Goal: Task Accomplishment & Management: Manage account settings

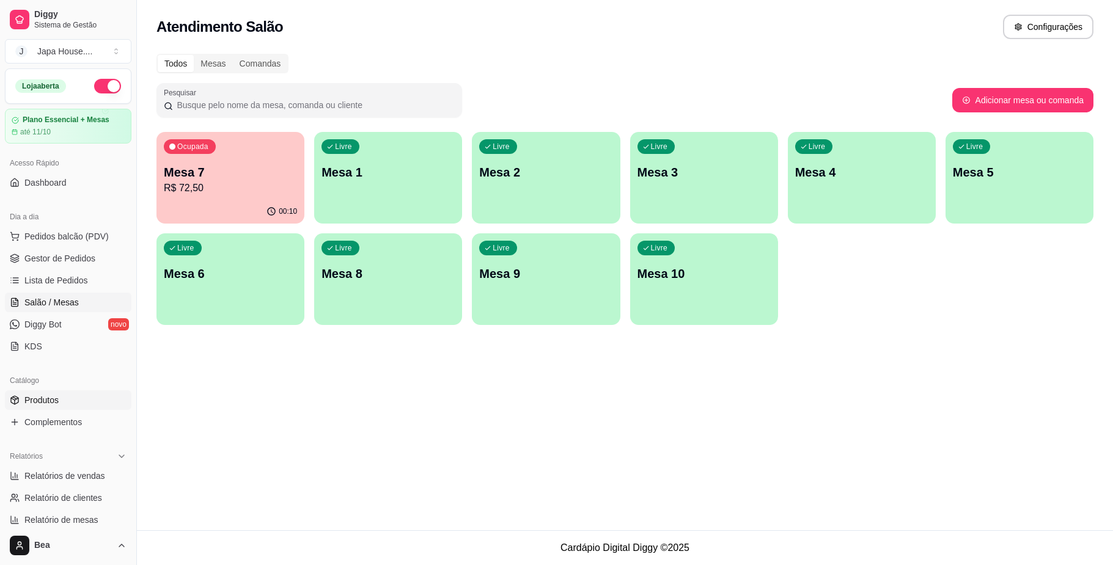
click at [57, 397] on span "Produtos" at bounding box center [41, 400] width 34 height 12
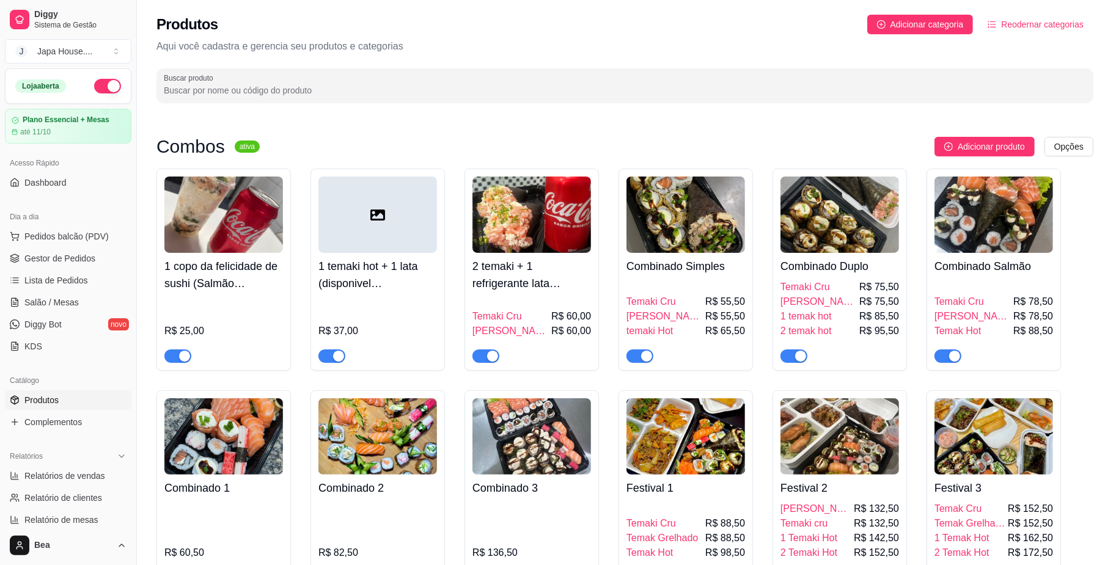
click at [395, 87] on input "Buscar produto" at bounding box center [625, 90] width 922 height 12
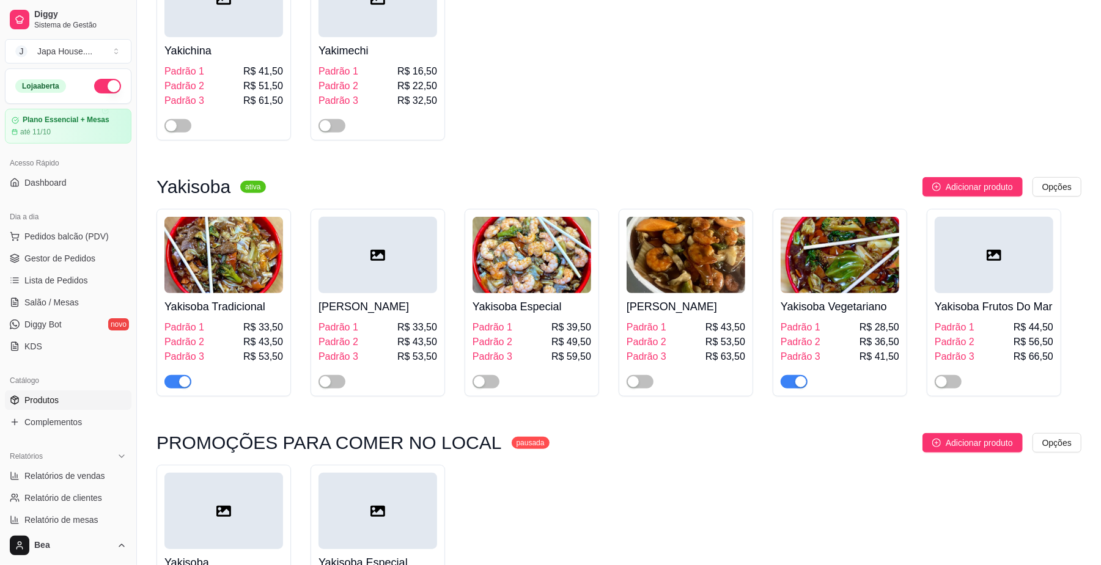
scroll to position [466, 0]
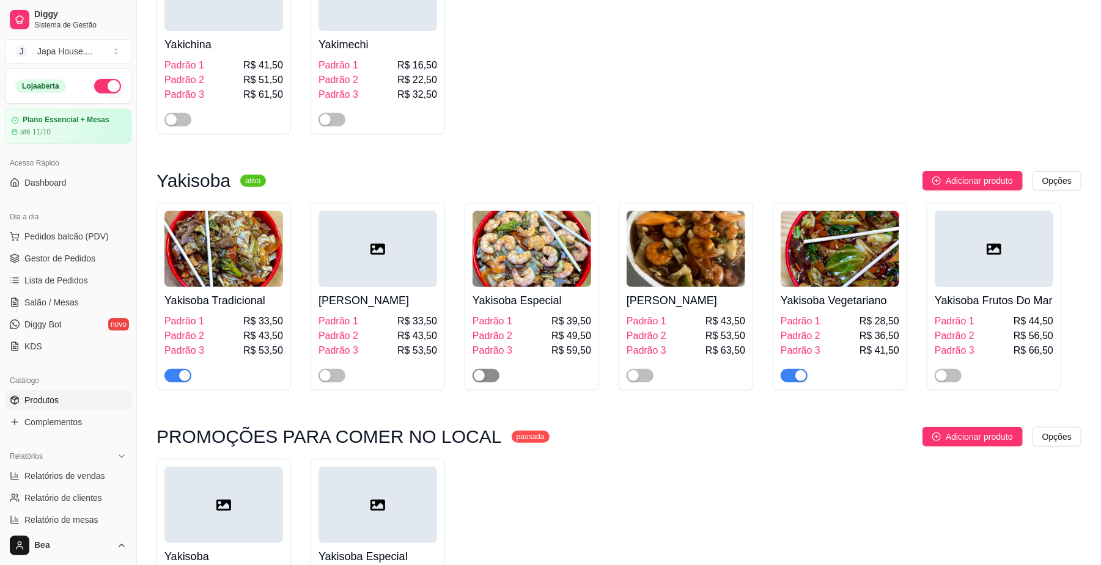
type input "yak"
click at [491, 378] on span "button" at bounding box center [485, 375] width 27 height 13
click at [648, 381] on span "button" at bounding box center [639, 375] width 27 height 13
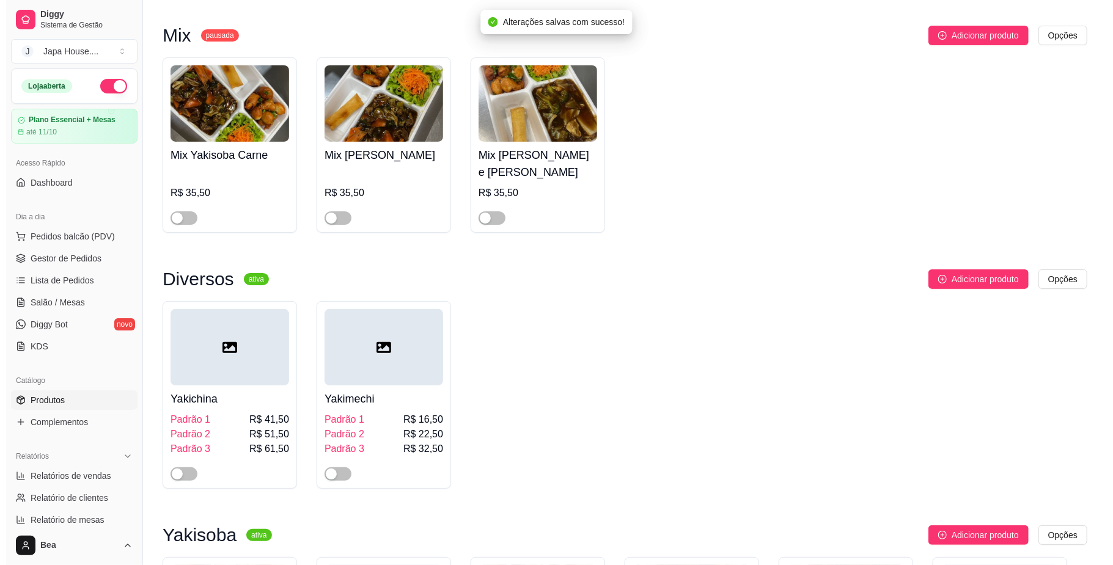
scroll to position [0, 0]
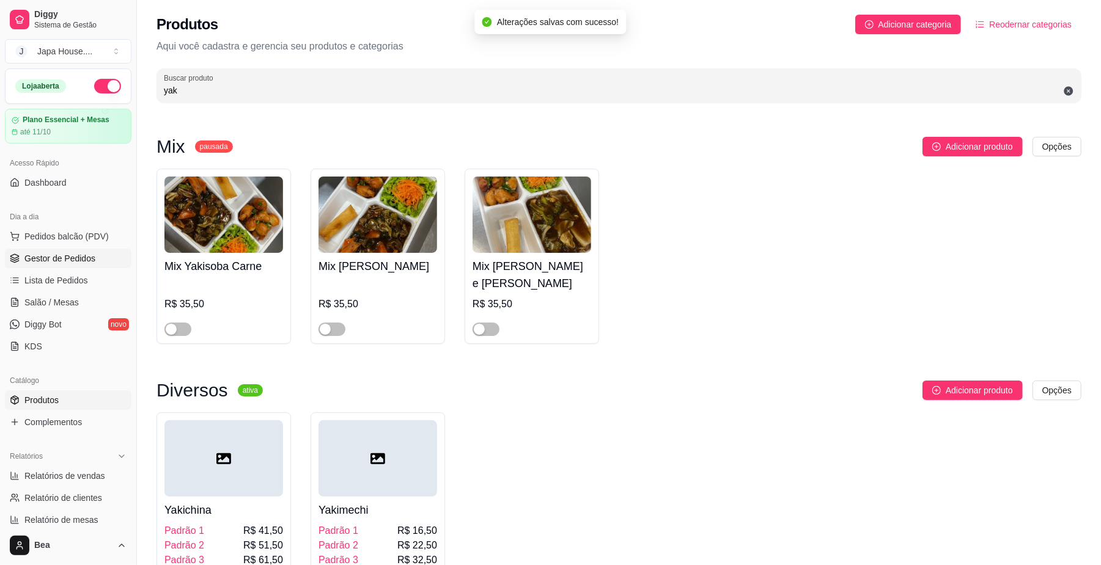
click at [79, 262] on span "Gestor de Pedidos" at bounding box center [59, 258] width 71 height 12
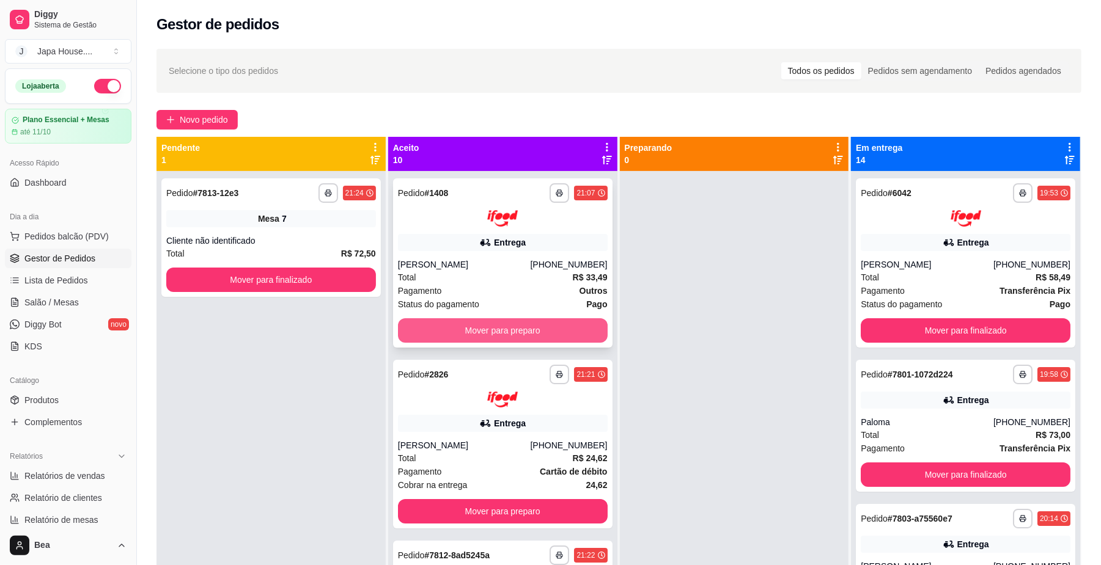
click at [466, 320] on button "Mover para preparo" at bounding box center [503, 330] width 210 height 24
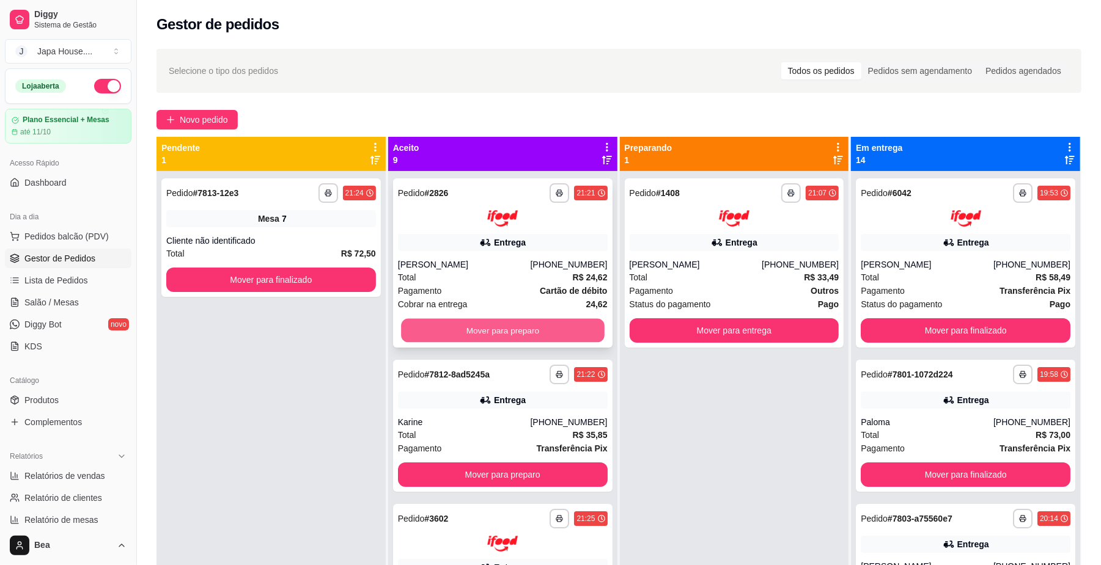
click at [465, 330] on button "Mover para preparo" at bounding box center [502, 330] width 203 height 24
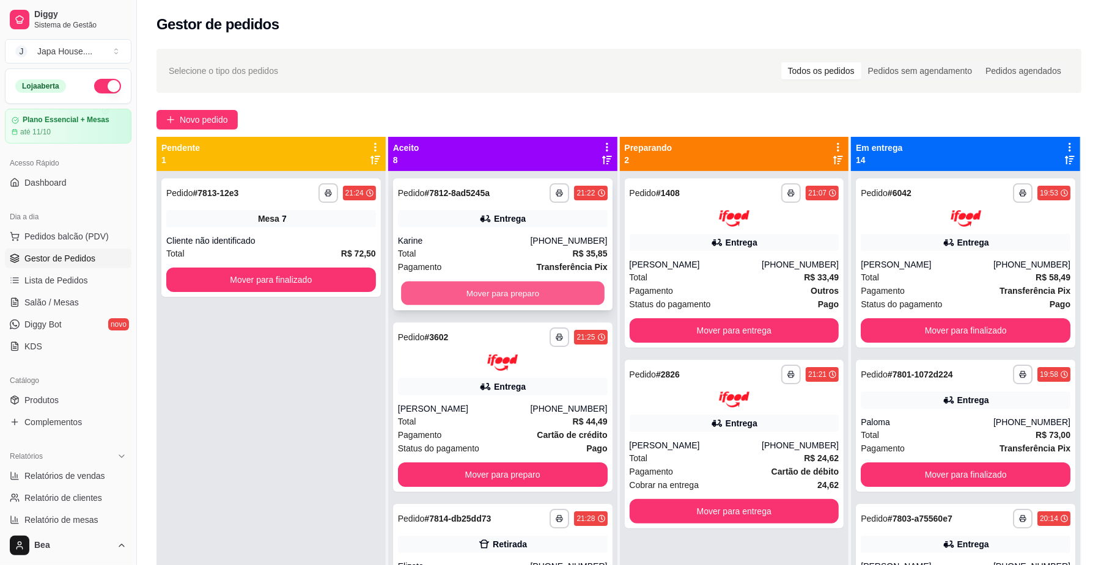
click at [469, 291] on button "Mover para preparo" at bounding box center [502, 294] width 203 height 24
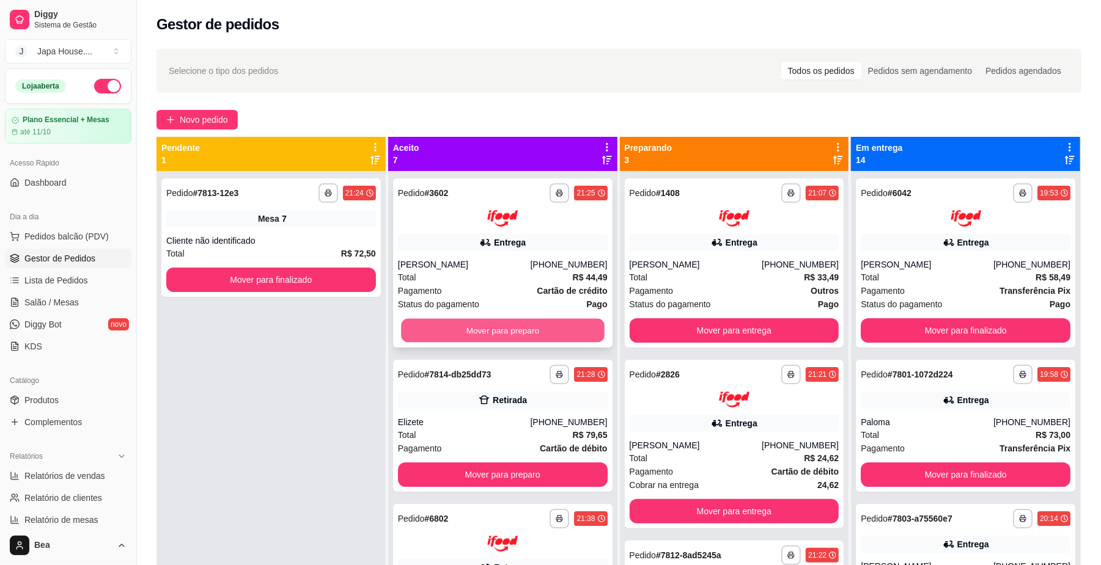
click at [515, 329] on button "Mover para preparo" at bounding box center [502, 330] width 203 height 24
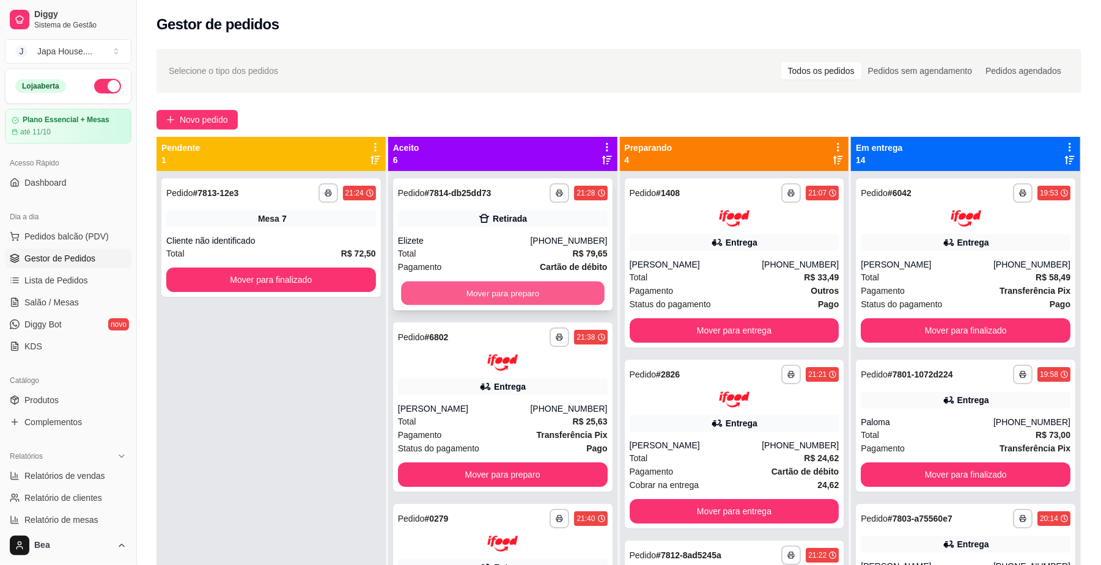
click at [514, 298] on button "Mover para preparo" at bounding box center [502, 294] width 203 height 24
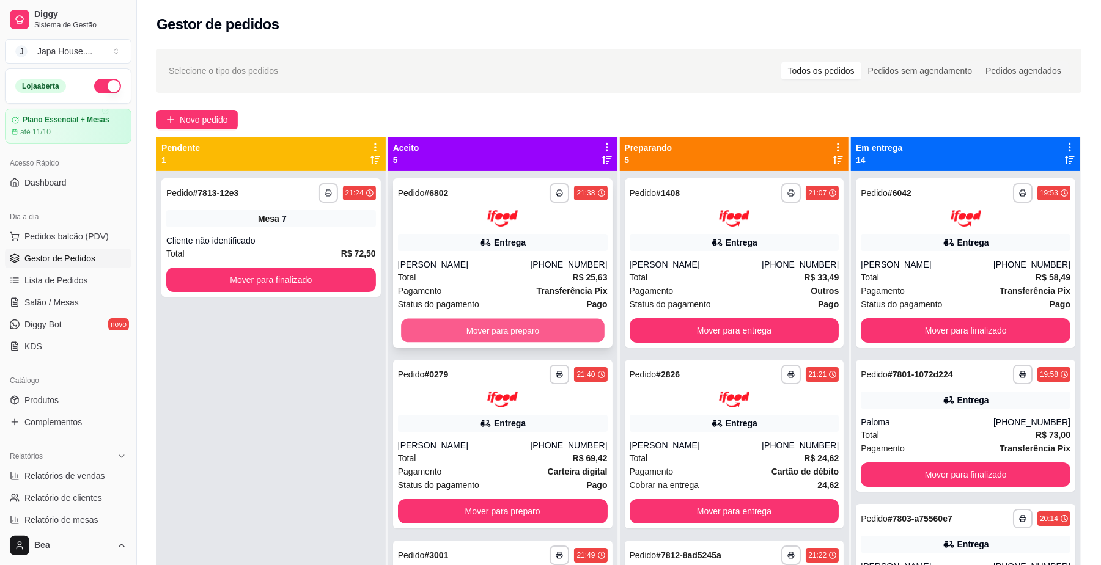
click at [519, 326] on button "Mover para preparo" at bounding box center [502, 330] width 203 height 24
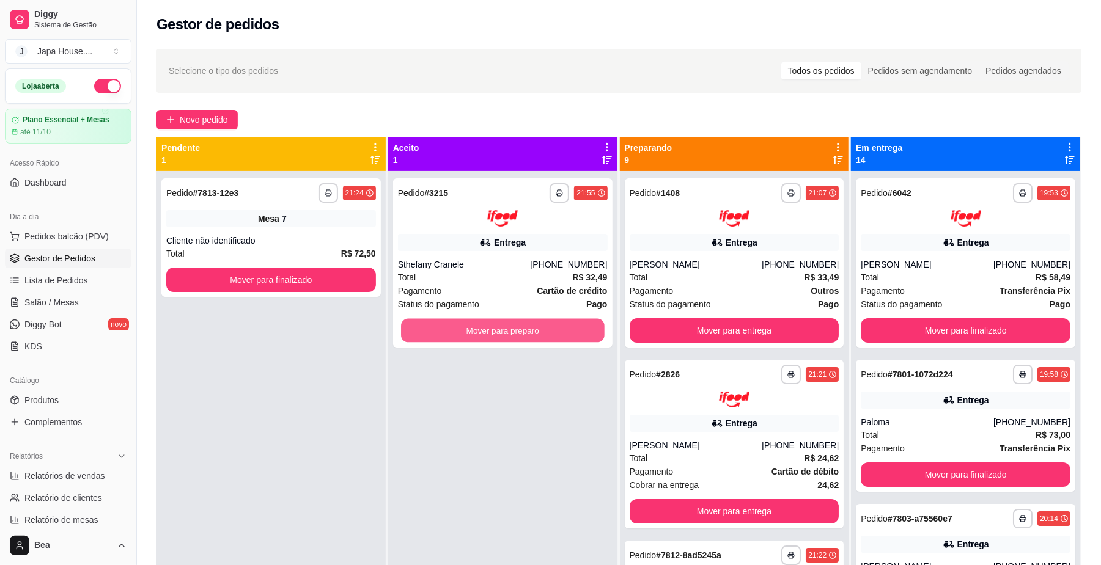
click at [519, 326] on button "Mover para preparo" at bounding box center [502, 330] width 203 height 24
click at [903, 295] on div "Pagamento Transferência Pix" at bounding box center [965, 290] width 210 height 13
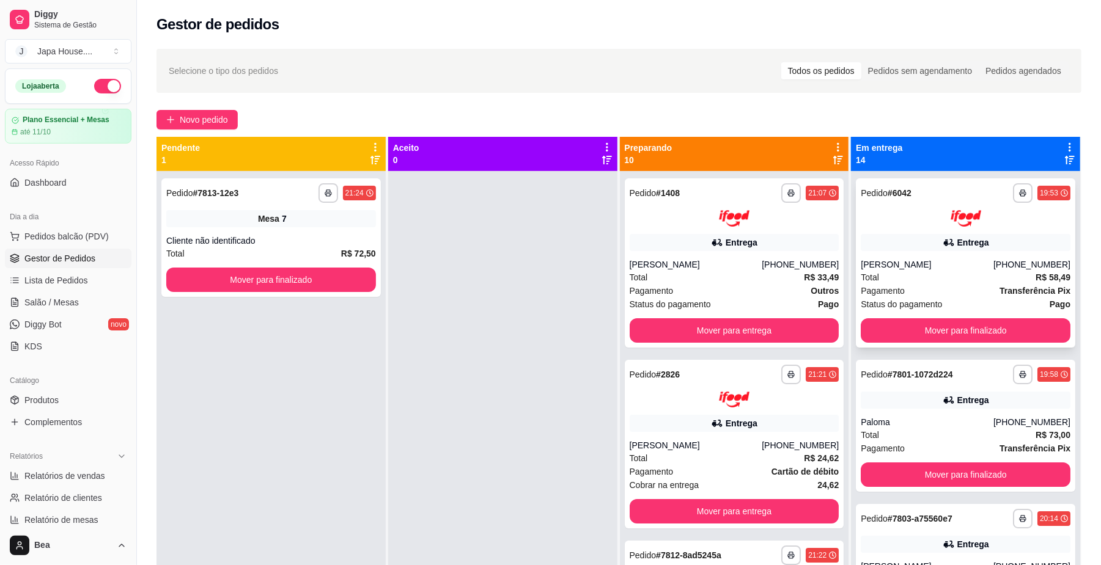
click at [886, 246] on div "Entrega" at bounding box center [965, 242] width 210 height 17
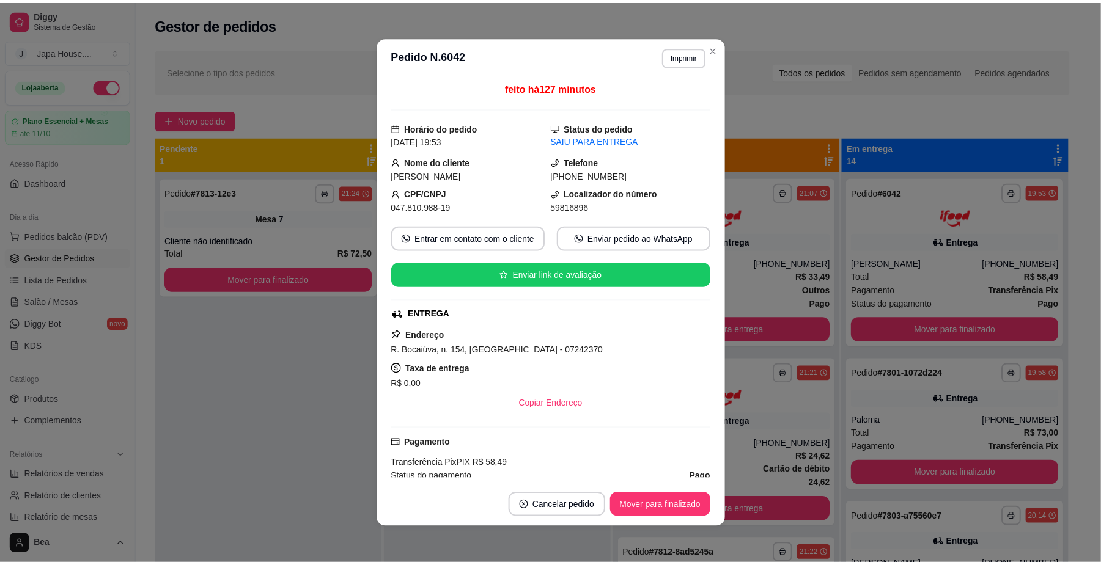
scroll to position [296, 0]
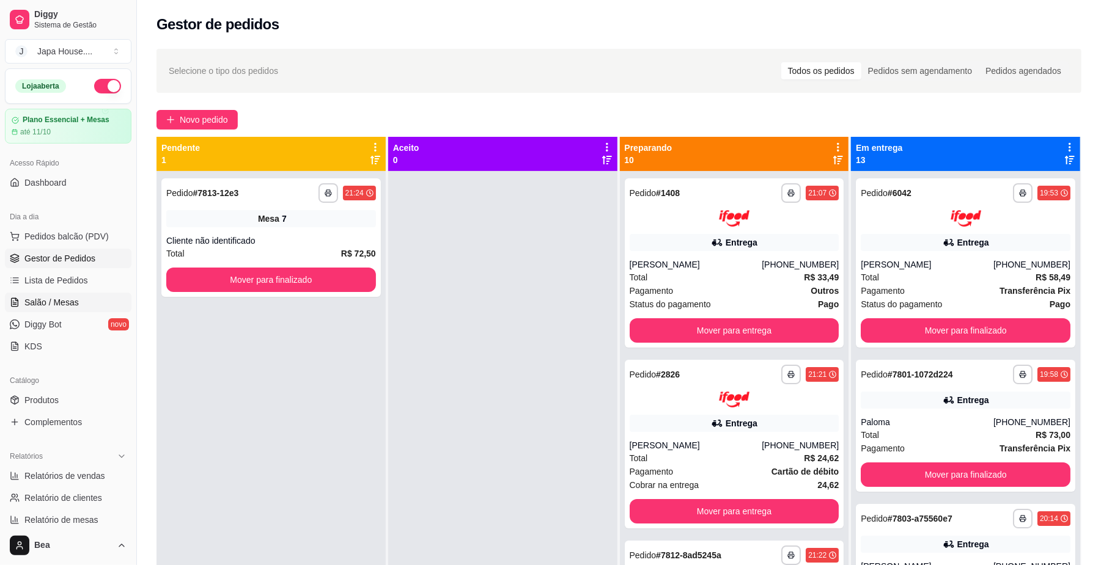
click at [78, 303] on link "Salão / Mesas" at bounding box center [68, 303] width 126 height 20
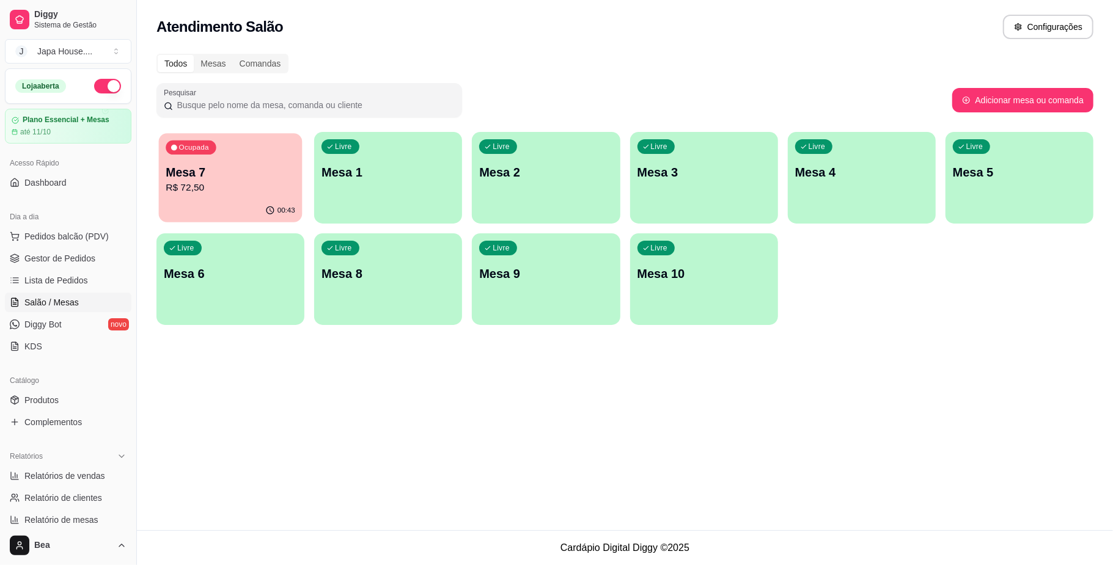
click at [215, 179] on p "Mesa 7" at bounding box center [231, 172] width 130 height 16
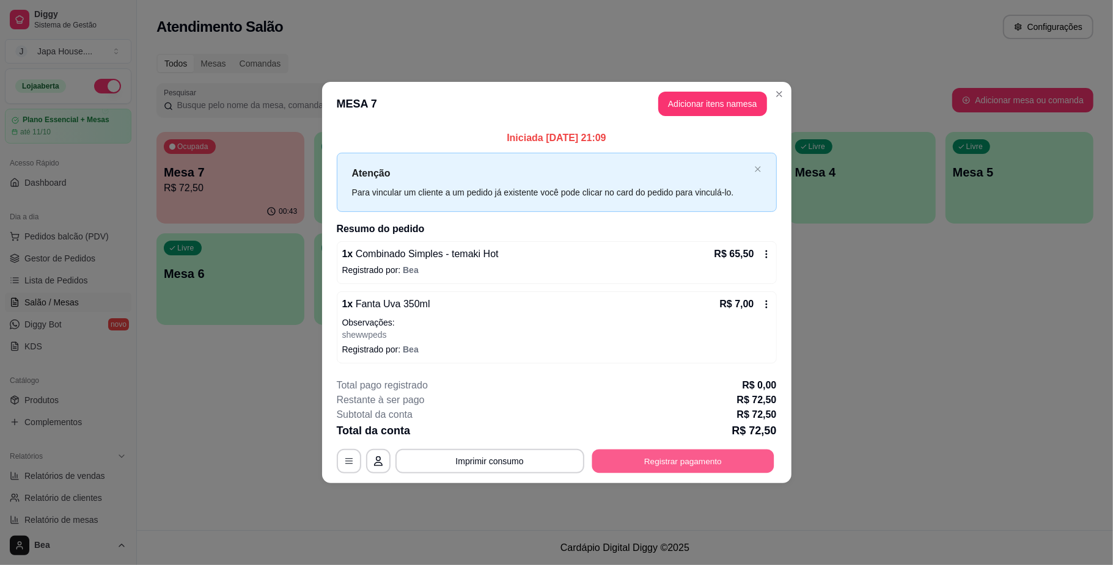
click at [643, 456] on button "Registrar pagamento" at bounding box center [683, 462] width 182 height 24
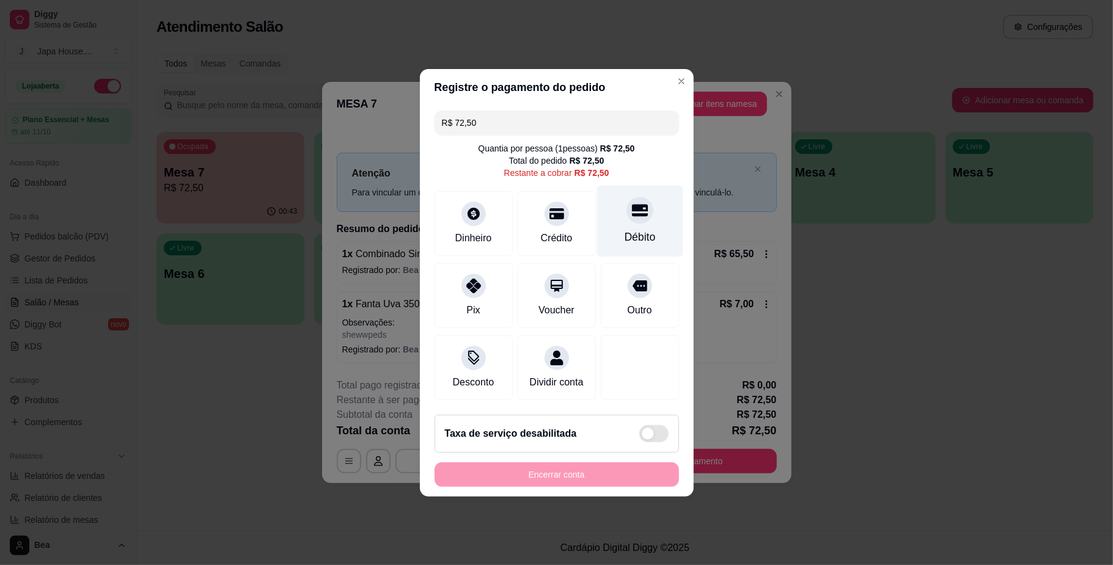
click at [626, 211] on div at bounding box center [639, 210] width 27 height 27
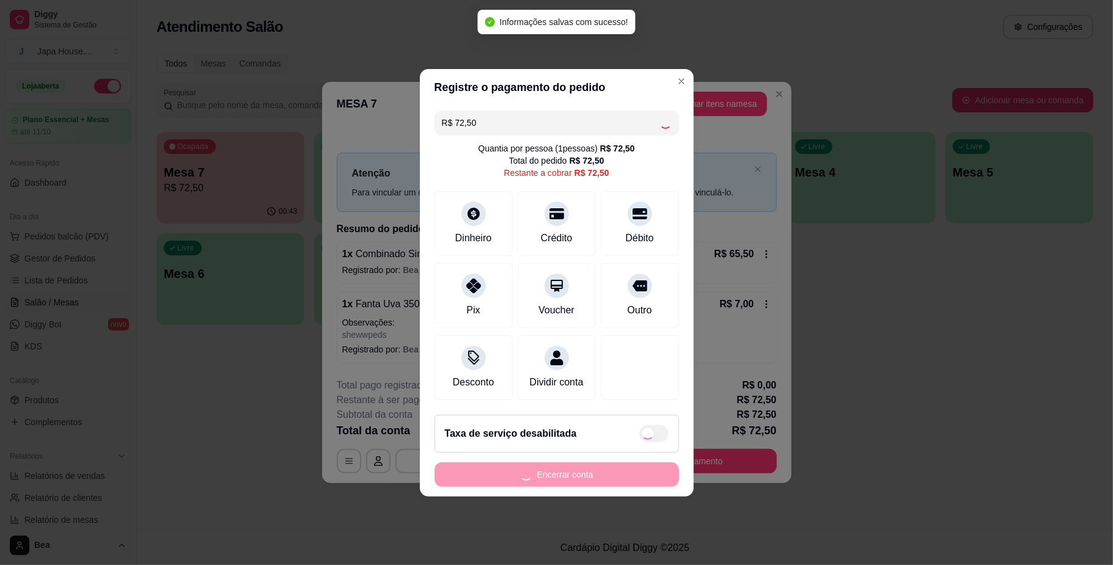
type input "R$ 0,00"
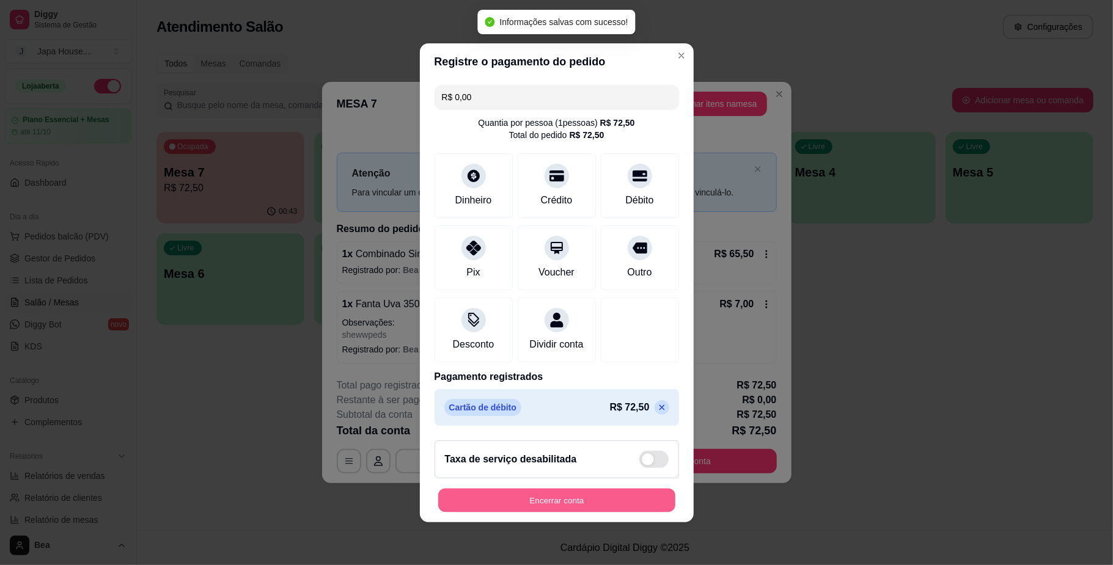
click at [549, 506] on button "Encerrar conta" at bounding box center [556, 500] width 237 height 24
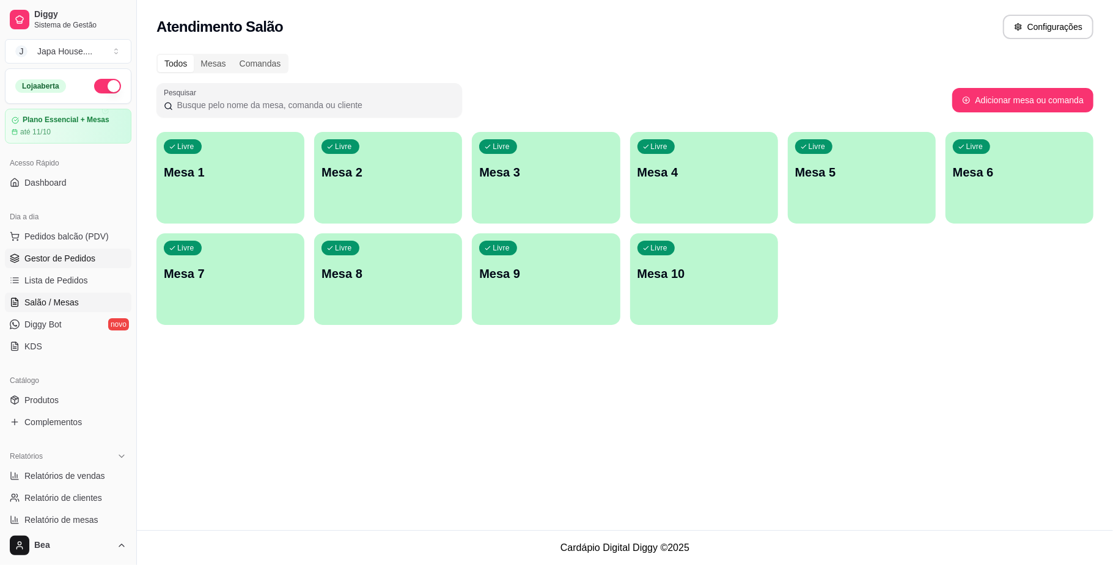
click at [99, 257] on link "Gestor de Pedidos" at bounding box center [68, 259] width 126 height 20
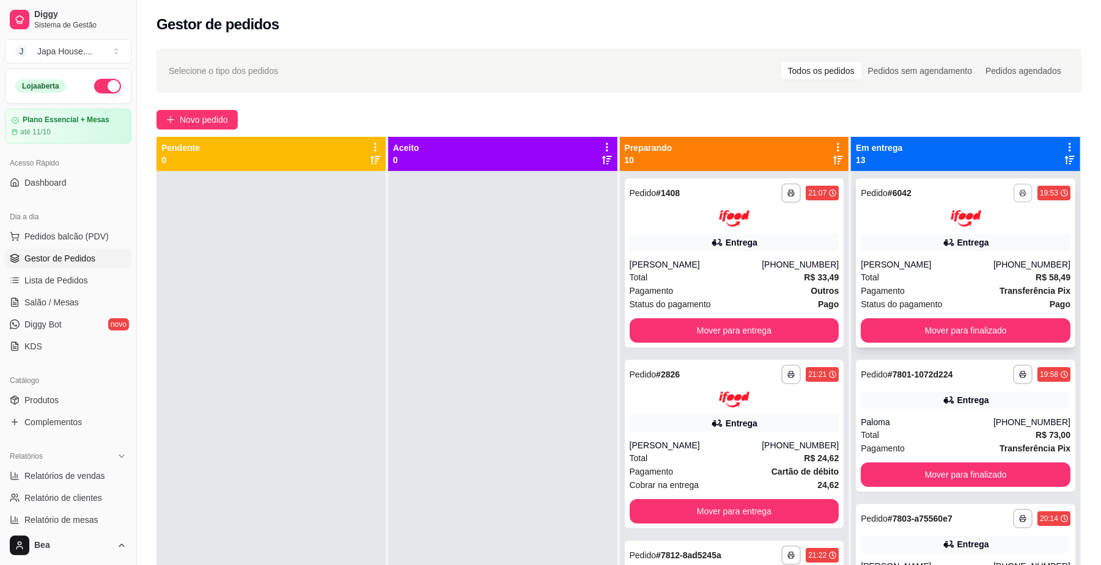
click at [1019, 194] on icon "button" at bounding box center [1022, 192] width 7 height 7
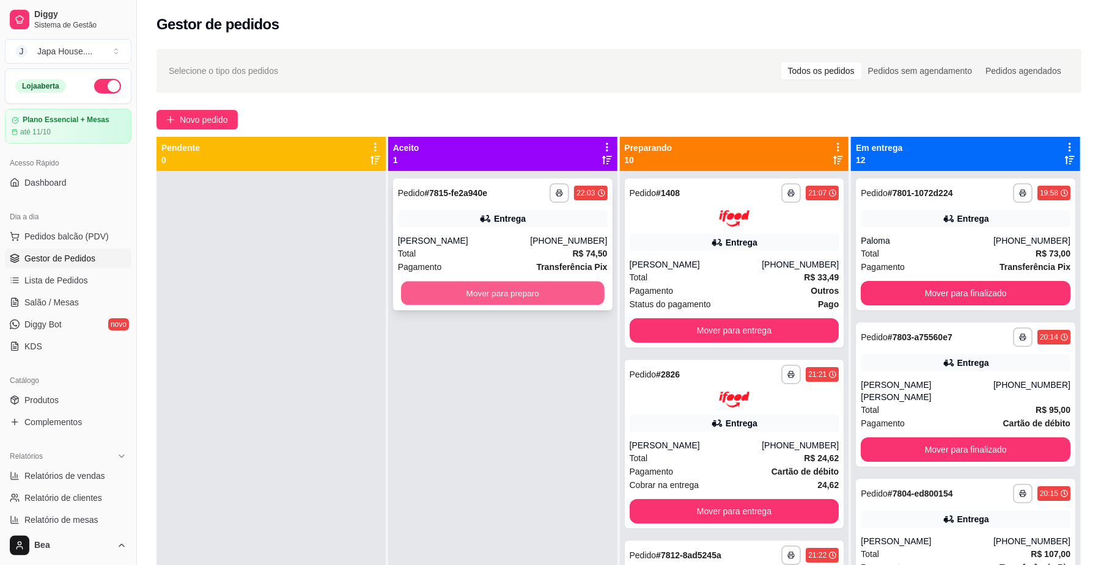
click at [560, 288] on button "Mover para preparo" at bounding box center [502, 294] width 203 height 24
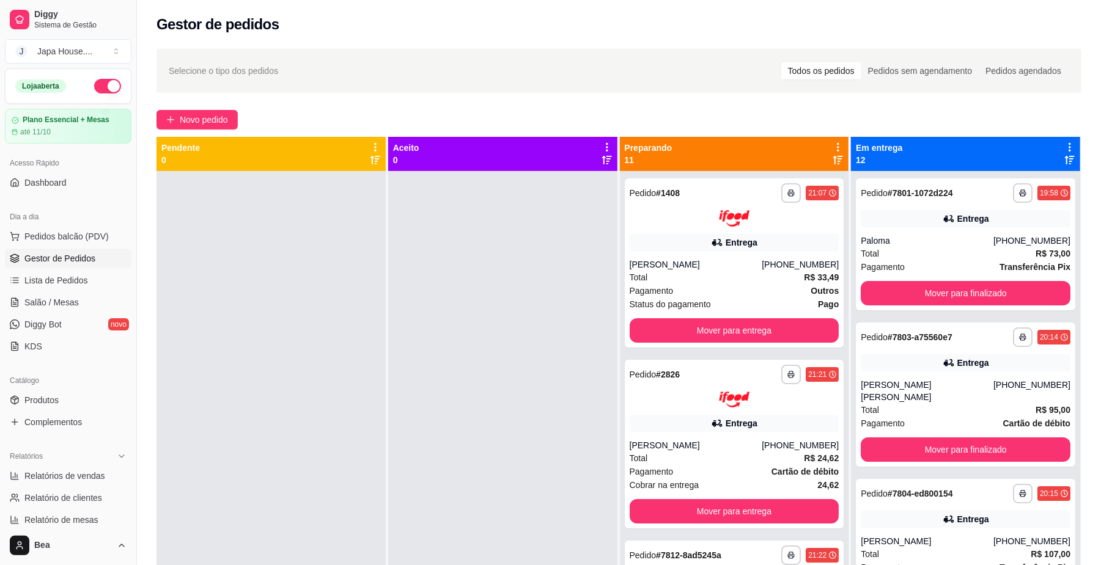
click at [522, 313] on div at bounding box center [502, 453] width 229 height 565
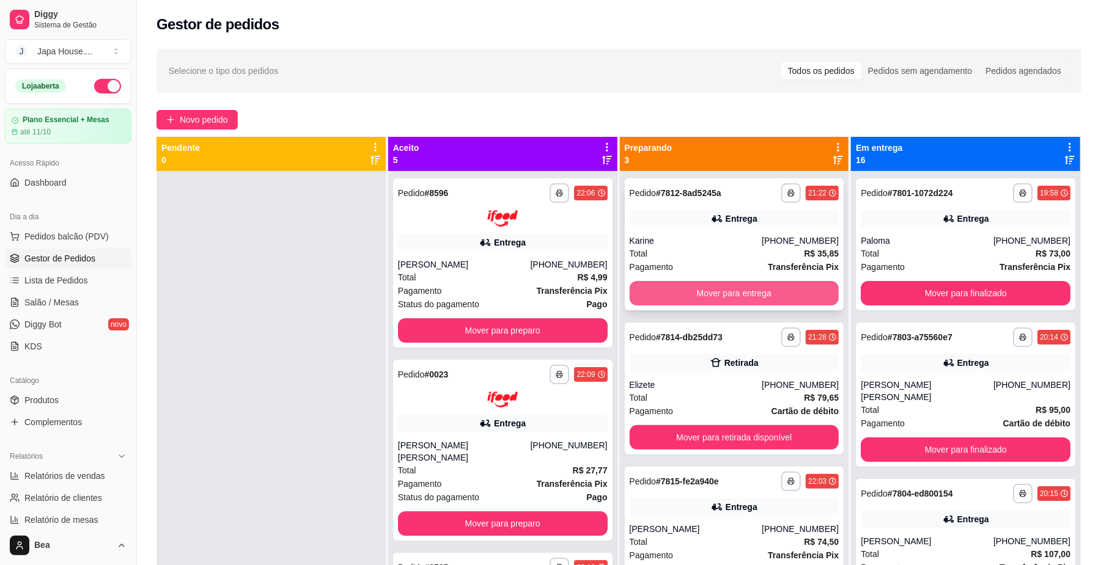
click at [687, 290] on button "Mover para entrega" at bounding box center [734, 293] width 210 height 24
click at [687, 290] on button "Mover para entrega" at bounding box center [733, 294] width 203 height 24
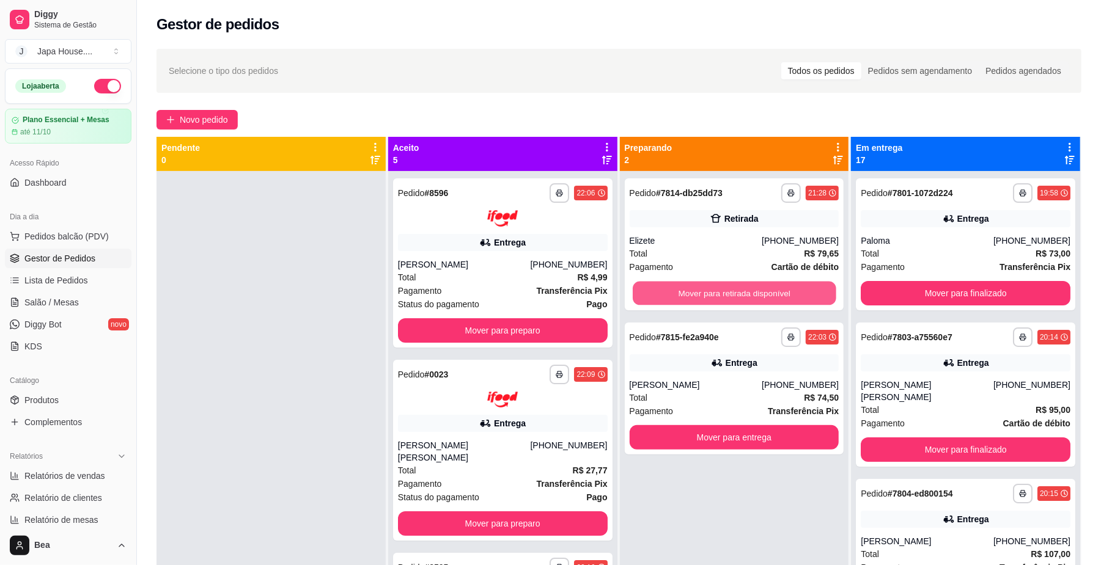
click at [687, 290] on button "Mover para retirada disponível" at bounding box center [733, 294] width 203 height 24
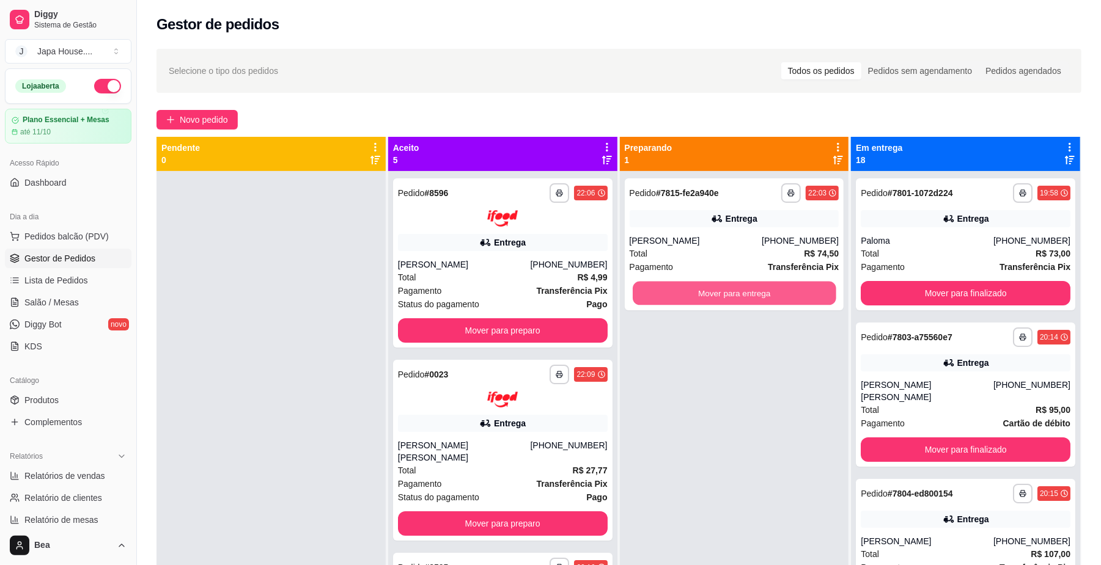
click at [687, 290] on button "Mover para entrega" at bounding box center [733, 294] width 203 height 24
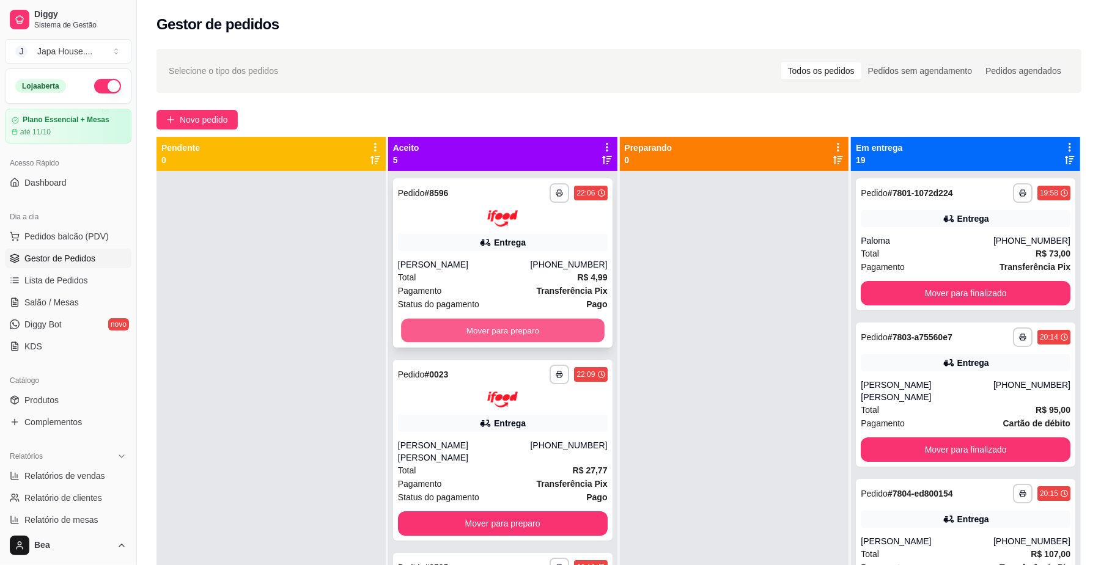
click at [556, 324] on button "Mover para preparo" at bounding box center [502, 330] width 203 height 24
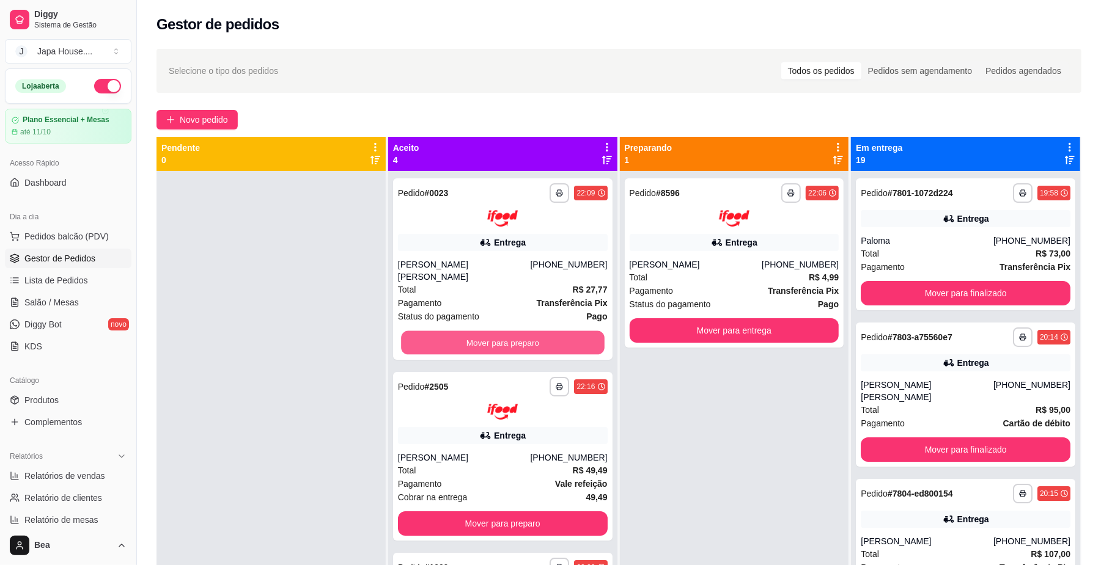
click at [556, 331] on button "Mover para preparo" at bounding box center [502, 343] width 203 height 24
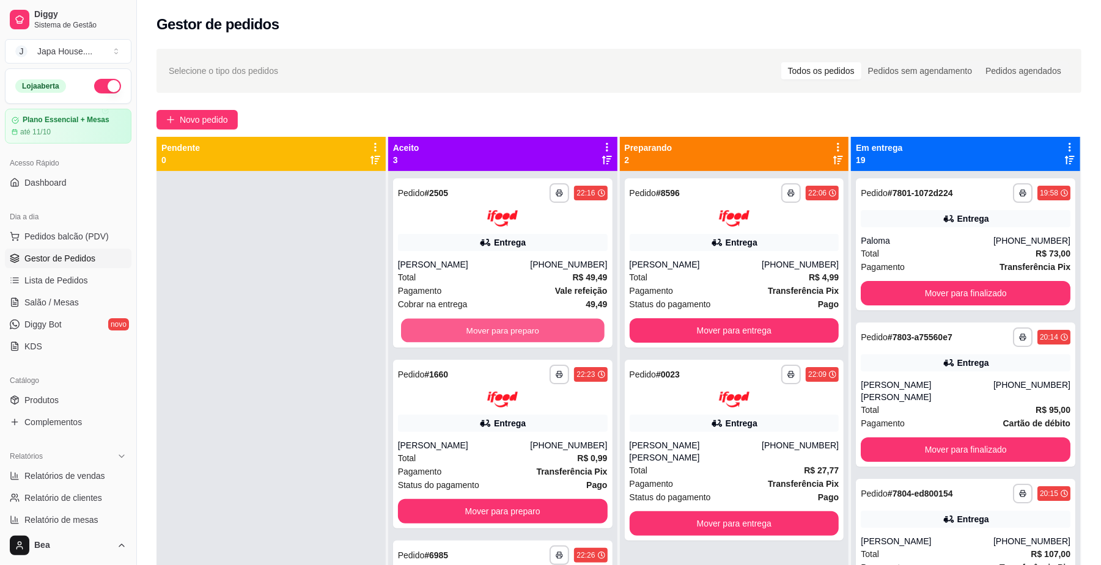
click at [556, 324] on button "Mover para preparo" at bounding box center [502, 330] width 203 height 24
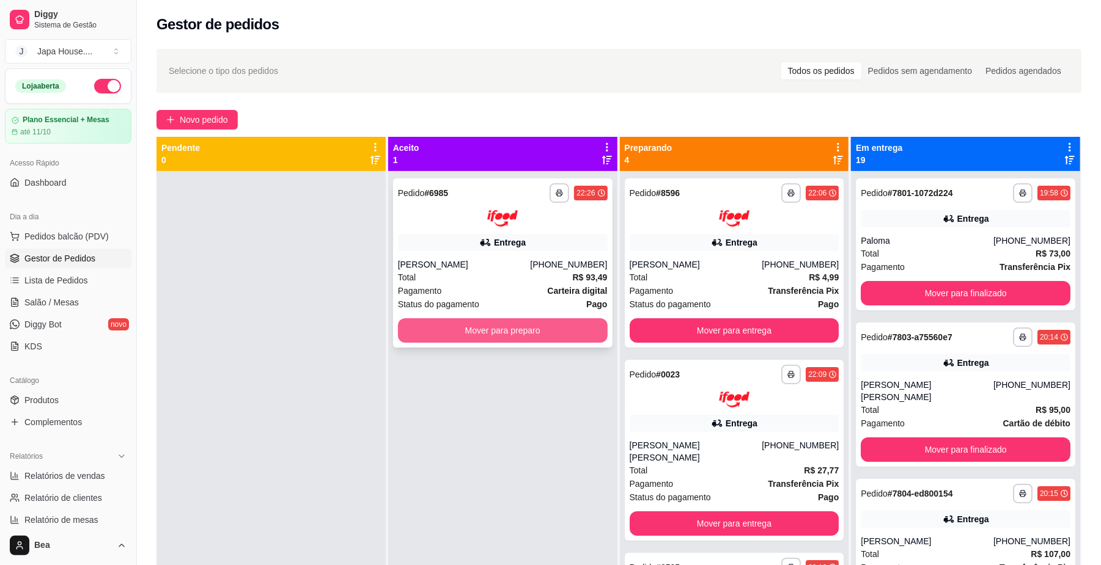
click at [517, 326] on button "Mover para preparo" at bounding box center [503, 330] width 210 height 24
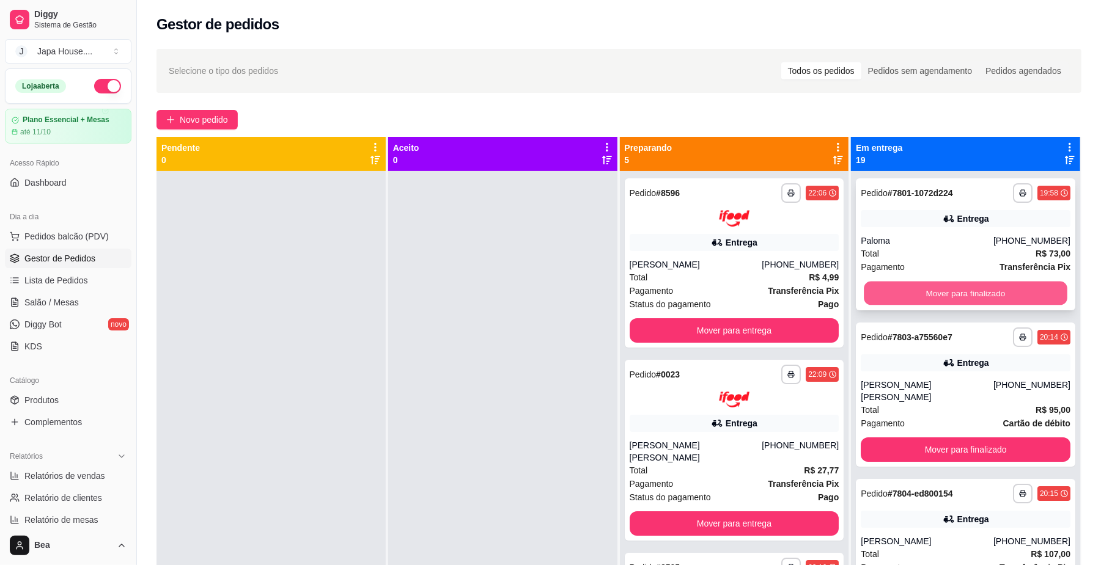
click at [898, 287] on button "Mover para finalizado" at bounding box center [964, 294] width 203 height 24
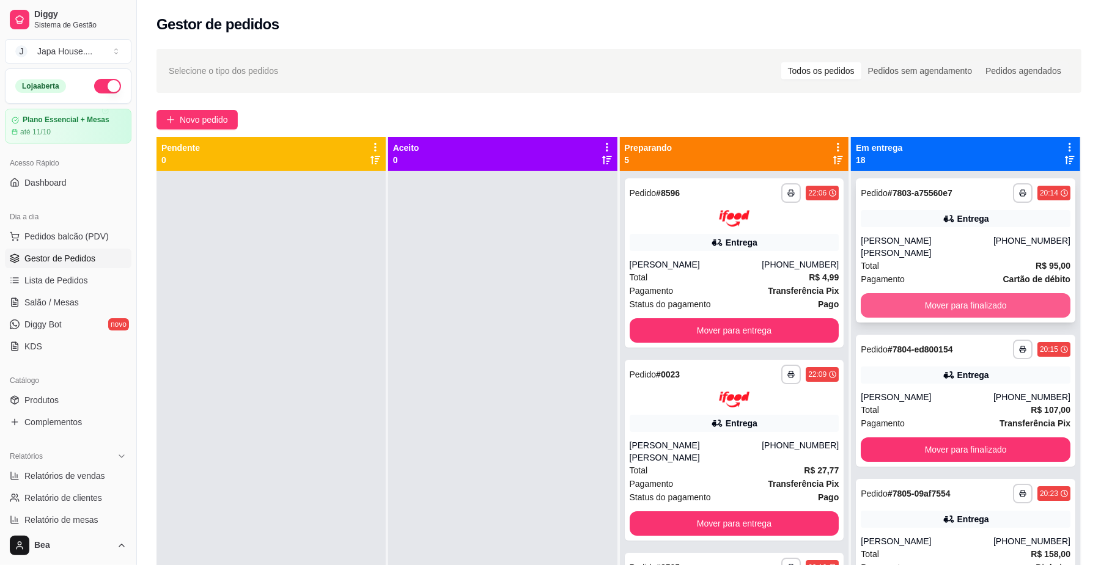
click at [920, 293] on button "Mover para finalizado" at bounding box center [965, 305] width 210 height 24
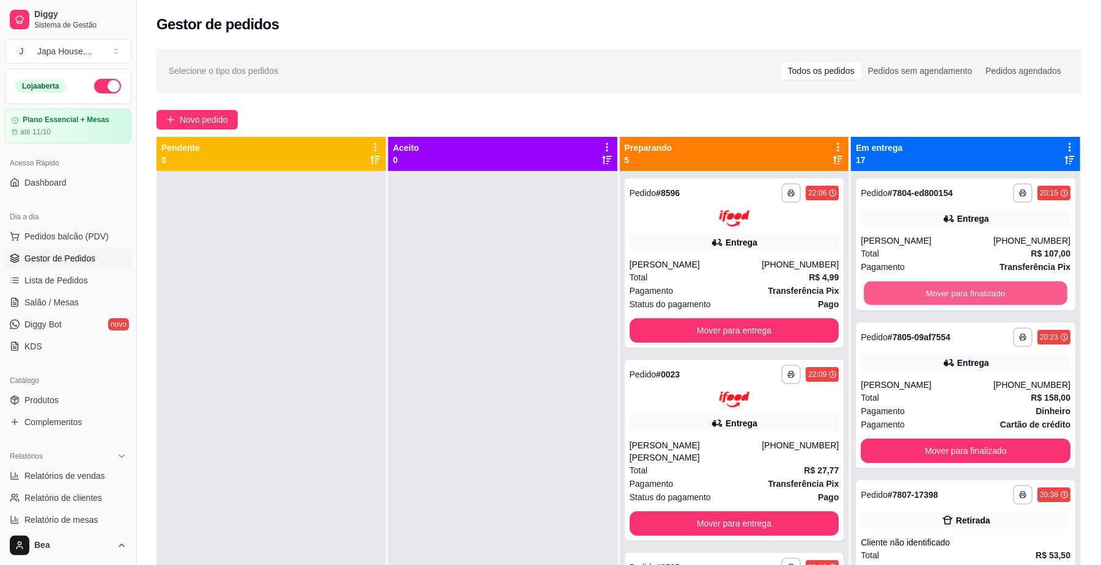
click at [920, 291] on button "Mover para finalizado" at bounding box center [964, 294] width 203 height 24
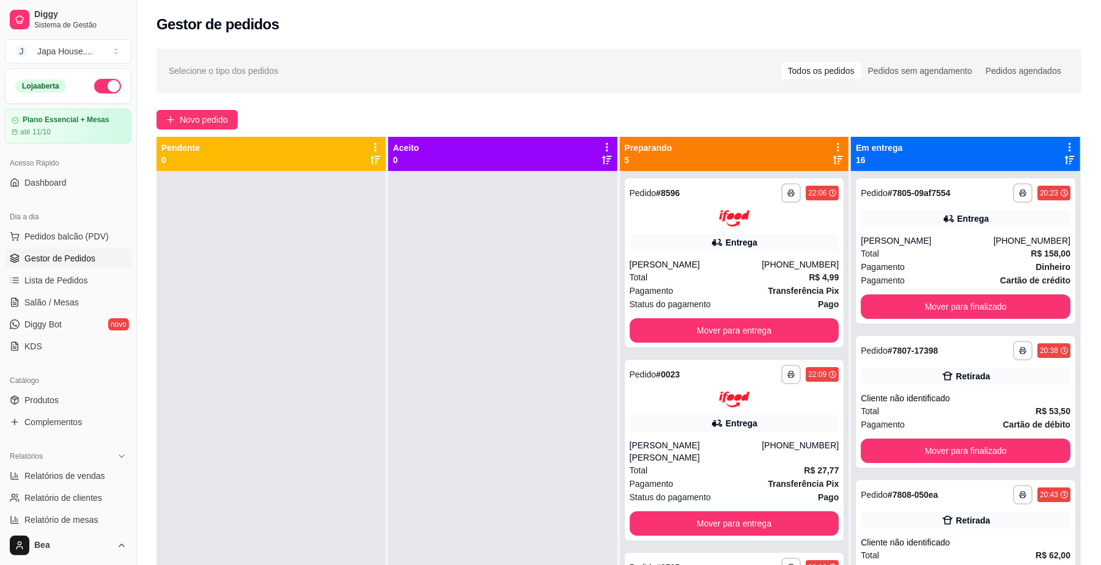
click at [920, 291] on div "**********" at bounding box center [965, 250] width 219 height 145
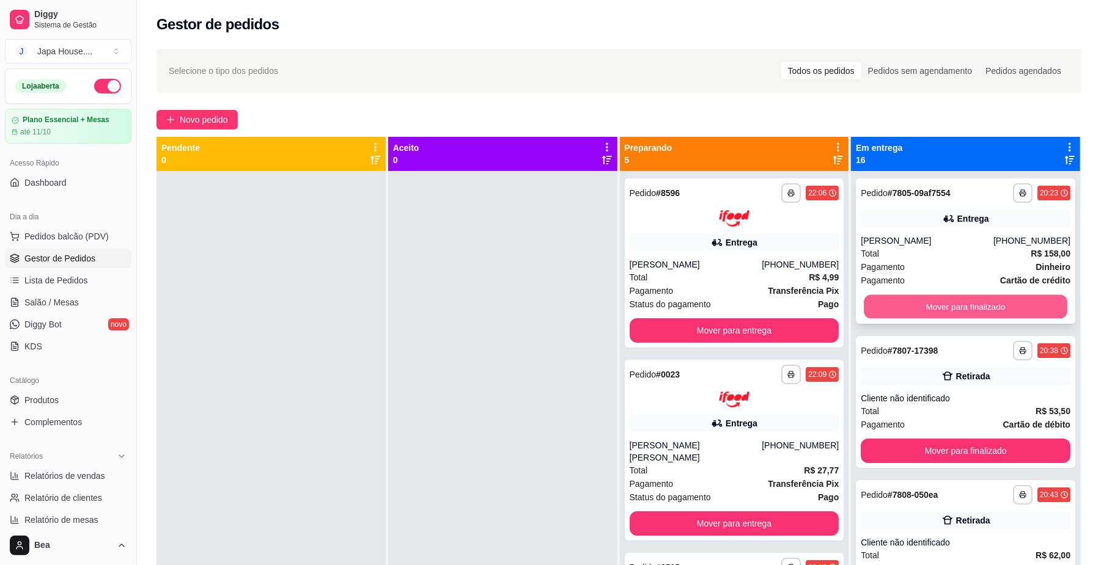
click at [939, 310] on button "Mover para finalizado" at bounding box center [964, 307] width 203 height 24
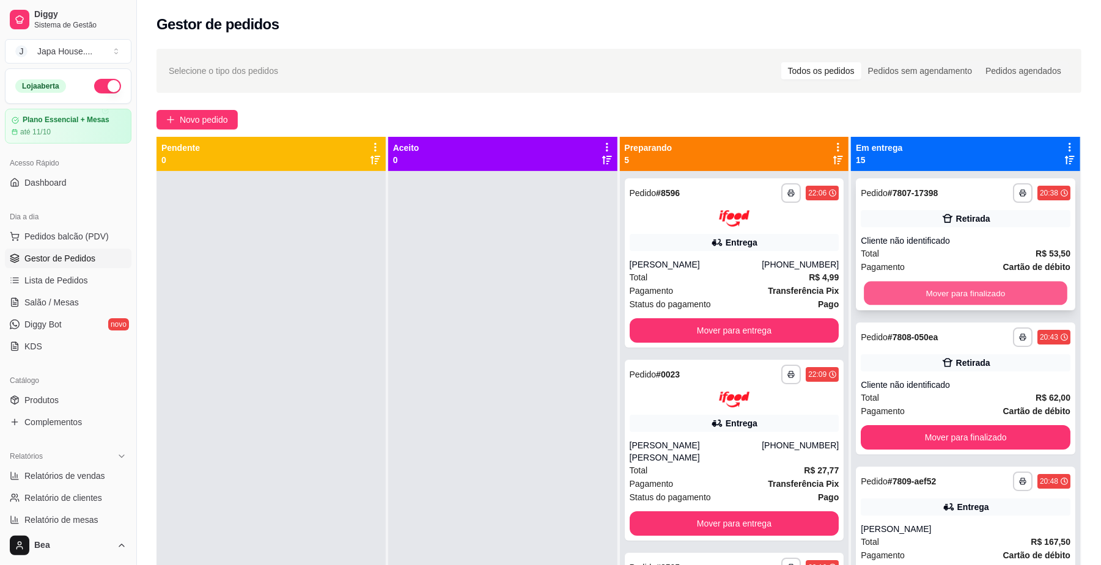
click at [924, 295] on button "Mover para finalizado" at bounding box center [964, 294] width 203 height 24
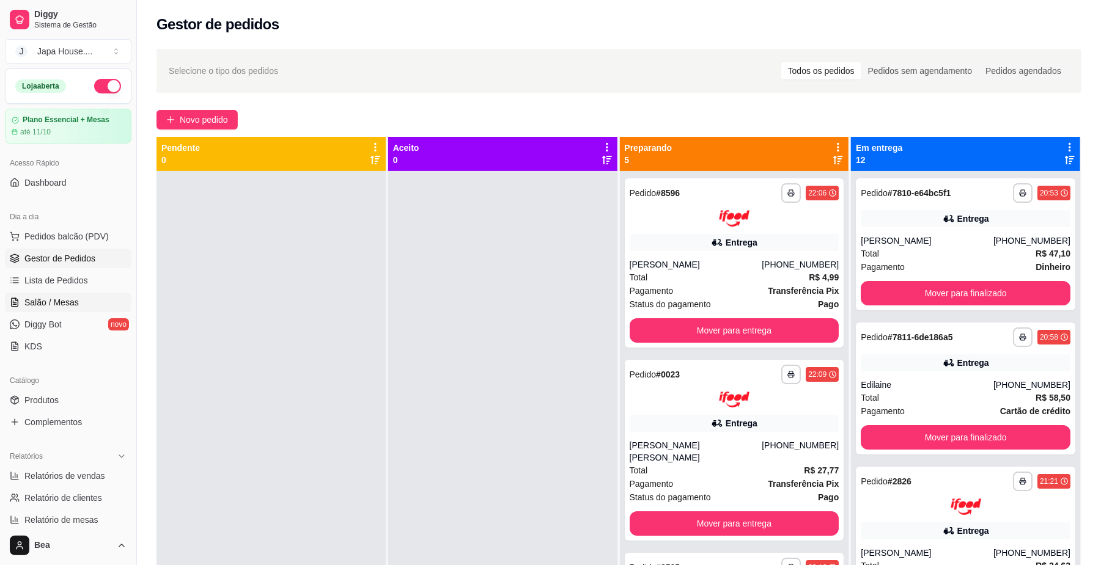
click at [86, 301] on link "Salão / Mesas" at bounding box center [68, 303] width 126 height 20
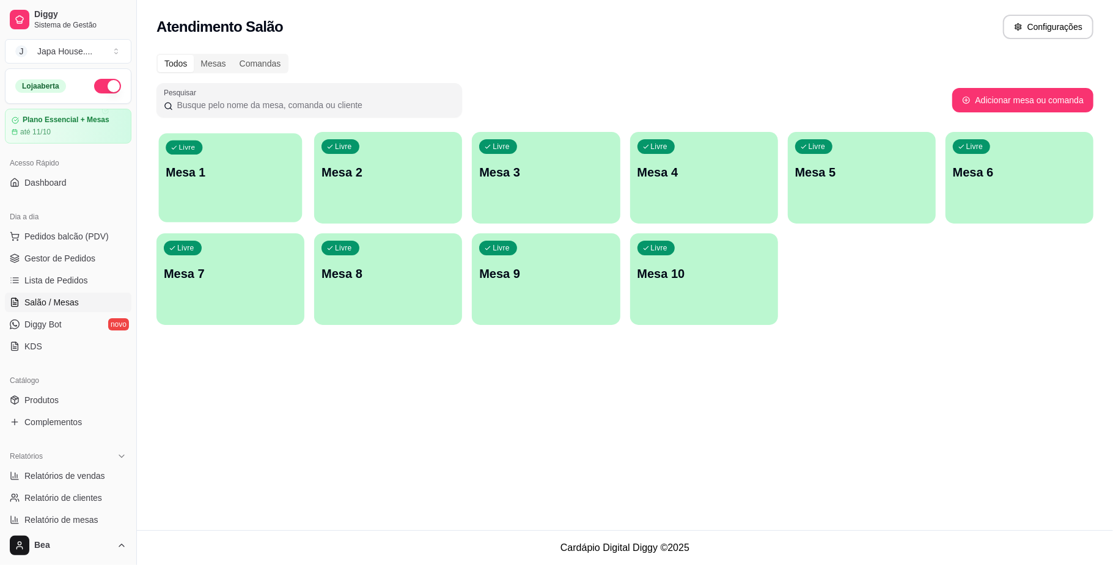
click at [225, 201] on div "Livre Mesa 1" at bounding box center [231, 170] width 144 height 75
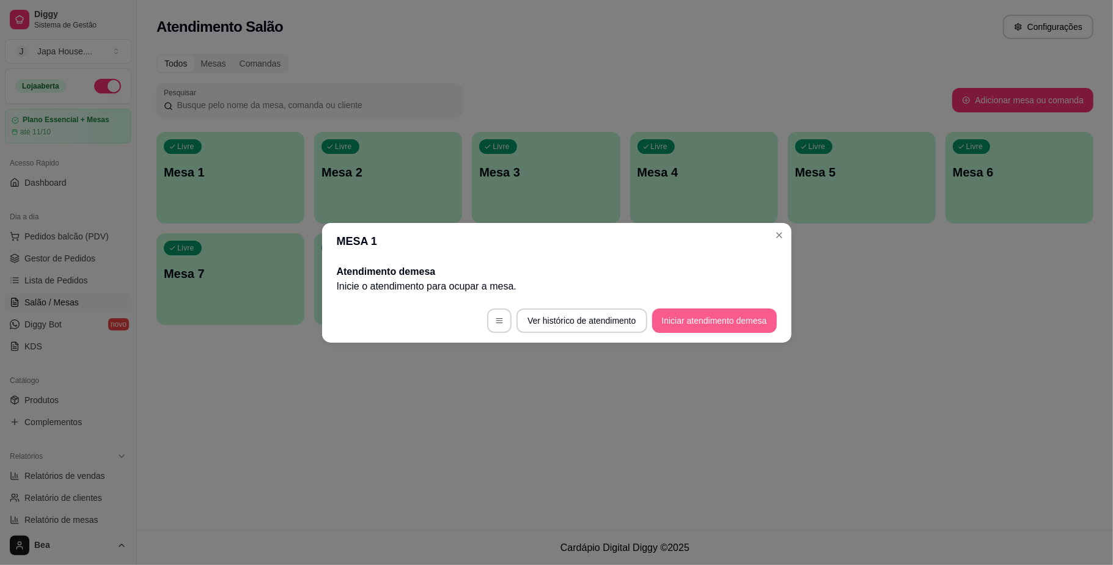
click at [709, 314] on button "Iniciar atendimento de mesa" at bounding box center [714, 321] width 125 height 24
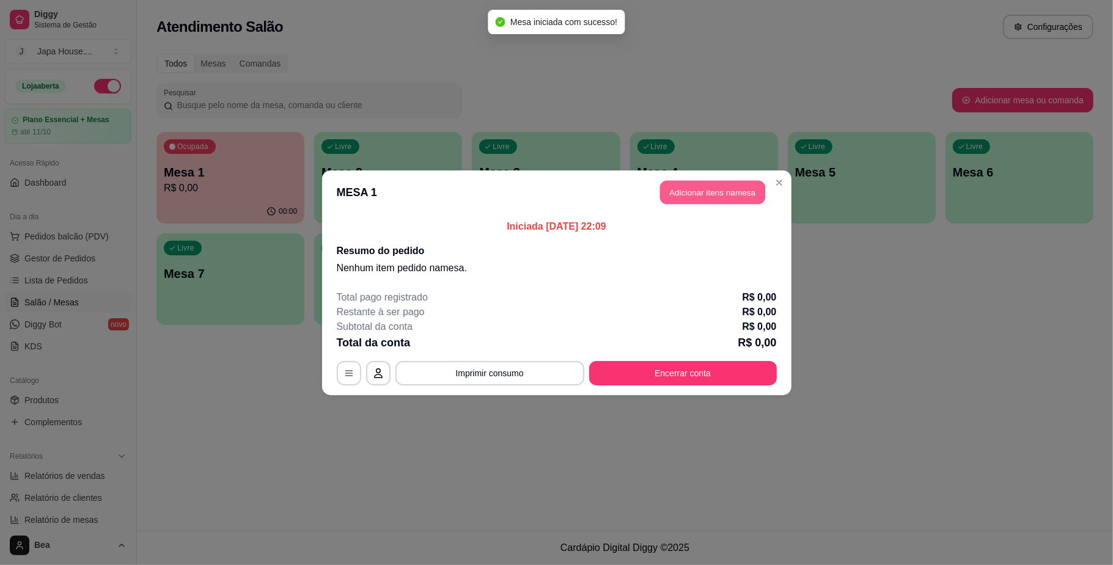
click at [715, 196] on button "Adicionar itens na mesa" at bounding box center [712, 192] width 105 height 24
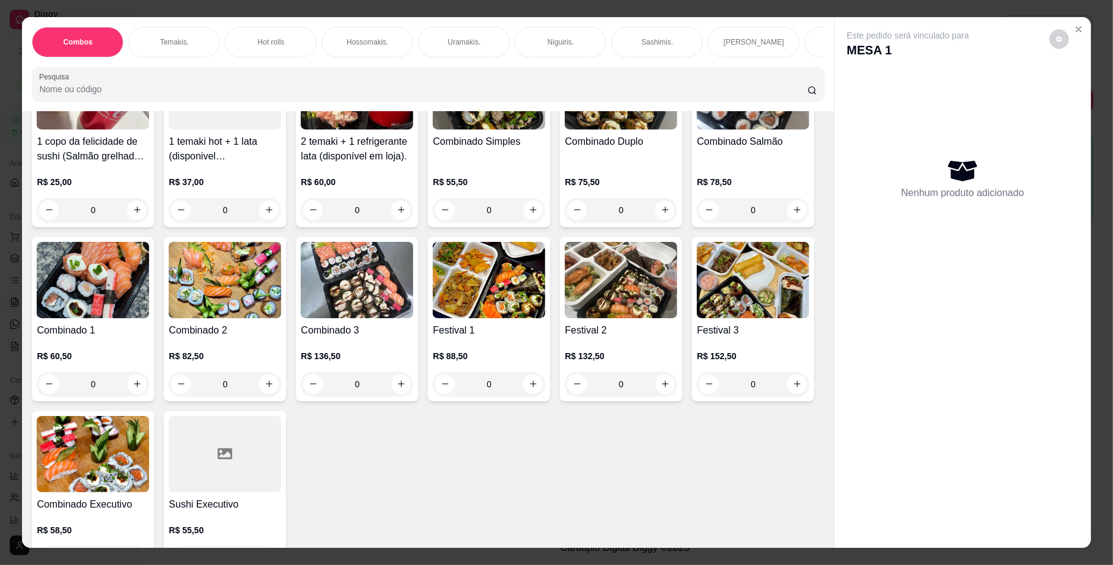
scroll to position [238, 0]
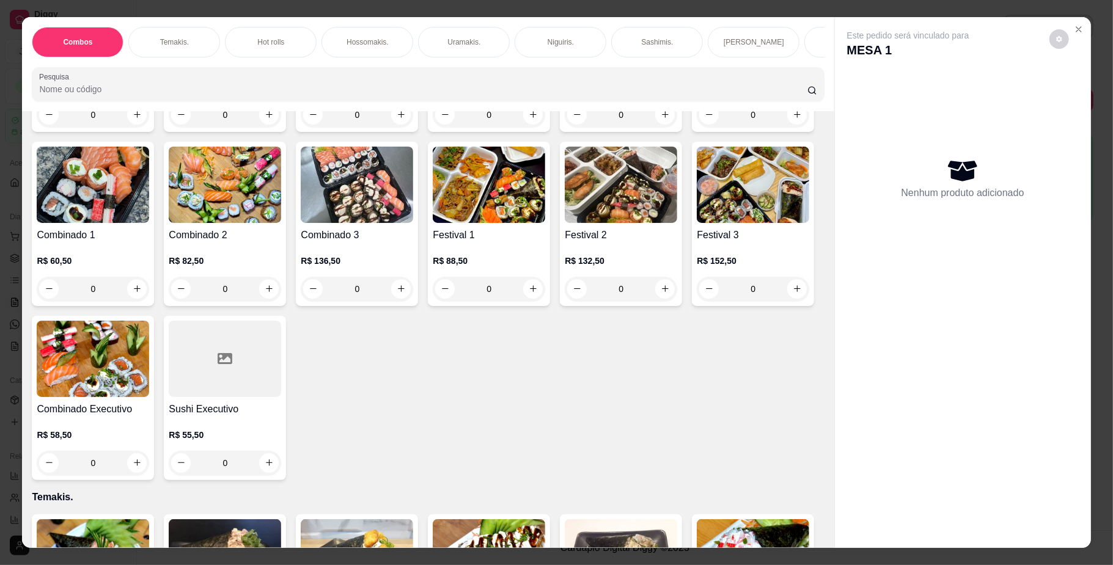
click at [697, 223] on img at bounding box center [753, 185] width 112 height 76
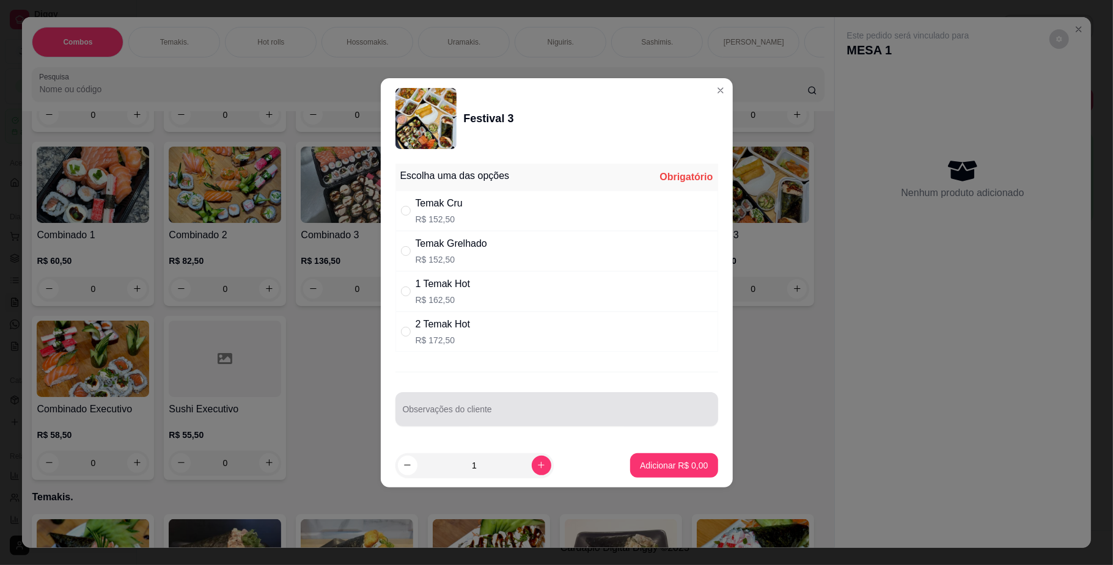
click at [497, 408] on div at bounding box center [557, 409] width 308 height 24
click at [496, 408] on div at bounding box center [557, 409] width 308 height 24
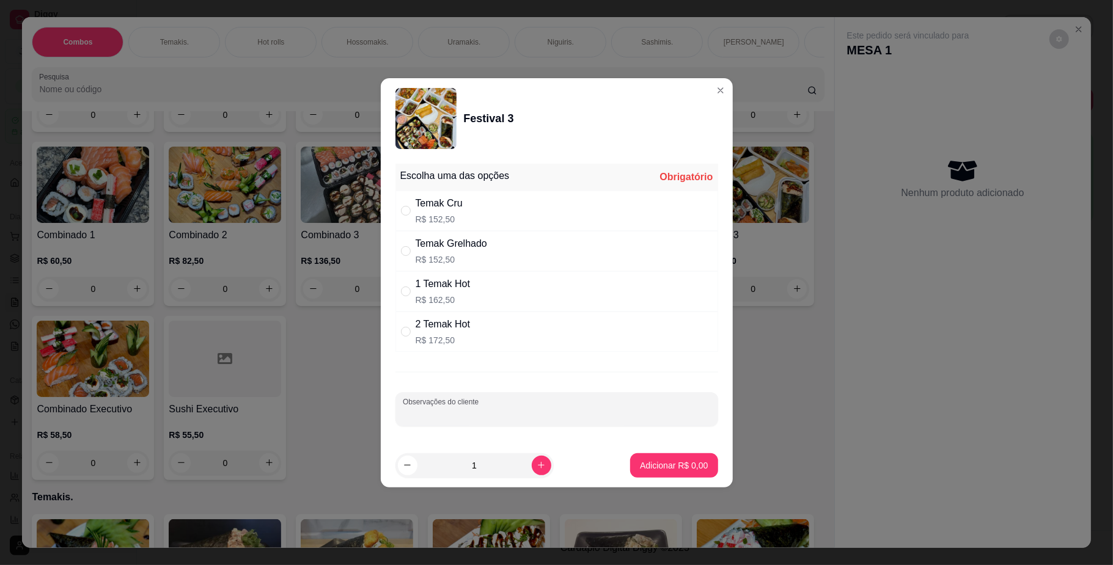
type input "u"
click at [453, 213] on p "R$ 152,50" at bounding box center [439, 219] width 47 height 12
radio input "true"
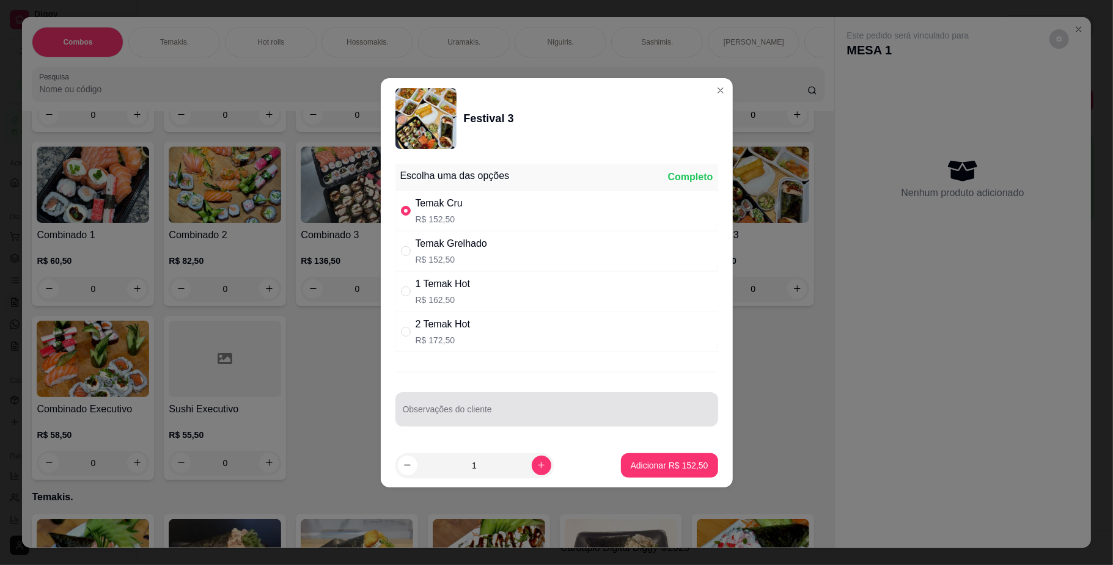
click at [478, 405] on div at bounding box center [557, 409] width 308 height 24
click at [478, 405] on div "Observações do cliente" at bounding box center [556, 409] width 323 height 34
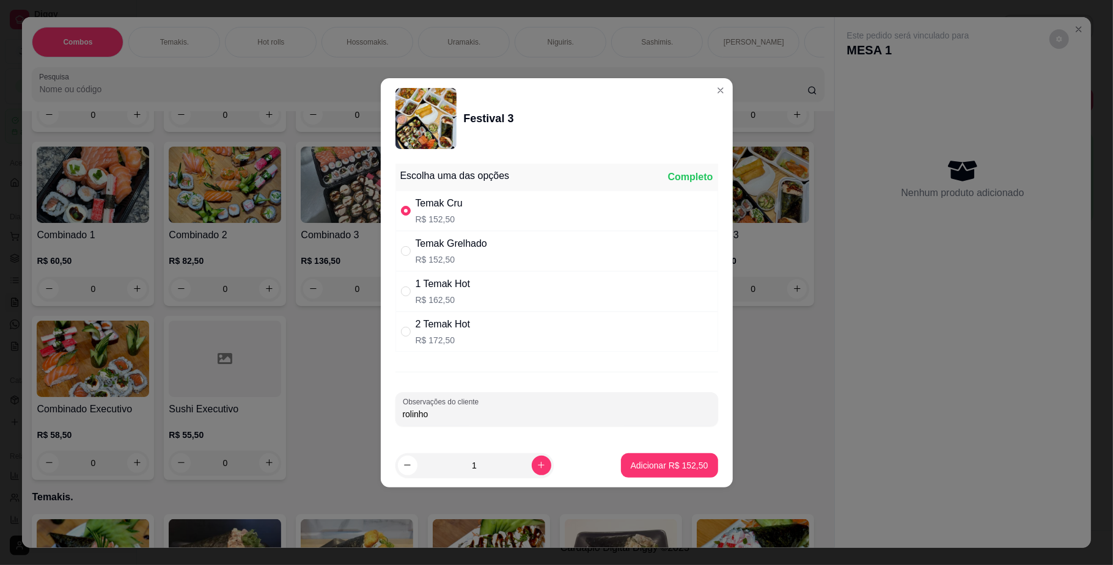
click at [572, 420] on input "rolinho" at bounding box center [557, 414] width 308 height 12
type input "[PERSON_NAME]"
click at [632, 466] on p "Adicionar R$ 152,50" at bounding box center [669, 466] width 75 height 12
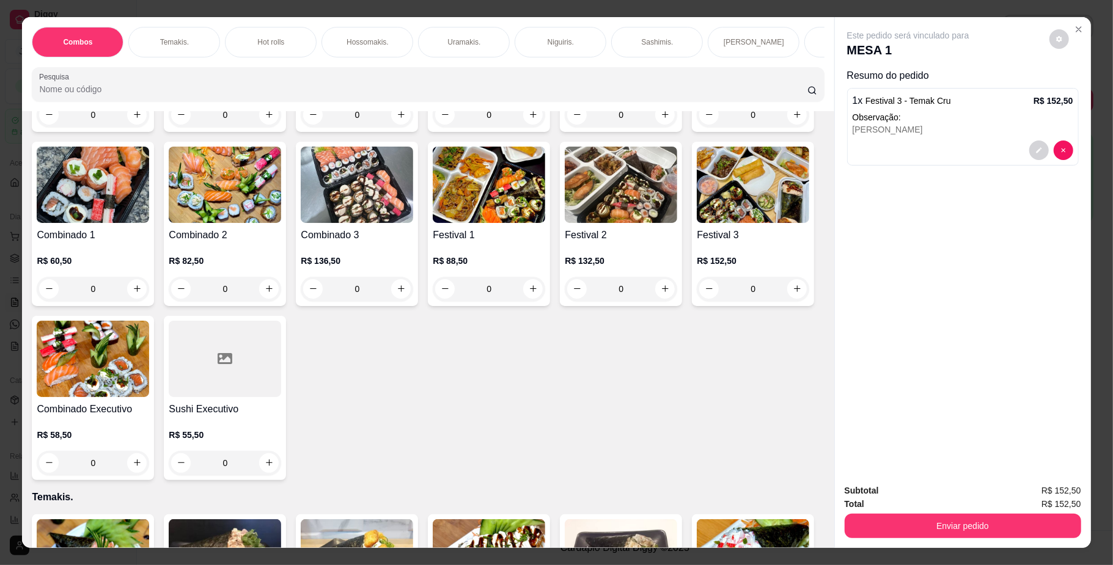
scroll to position [0, 693]
click at [265, 34] on div "Bebidas." at bounding box center [254, 42] width 92 height 31
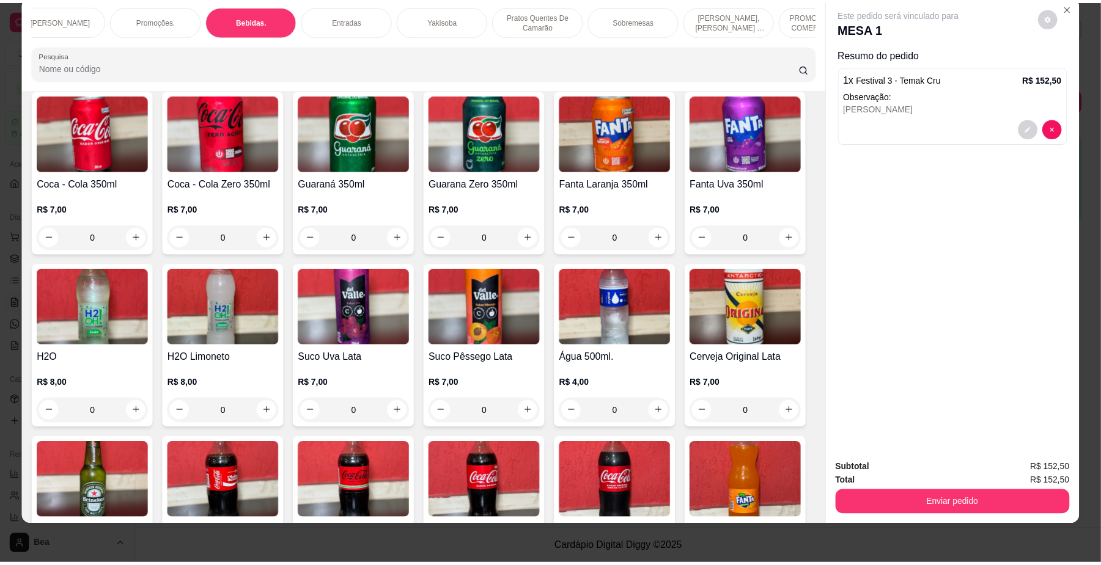
scroll to position [2558, 0]
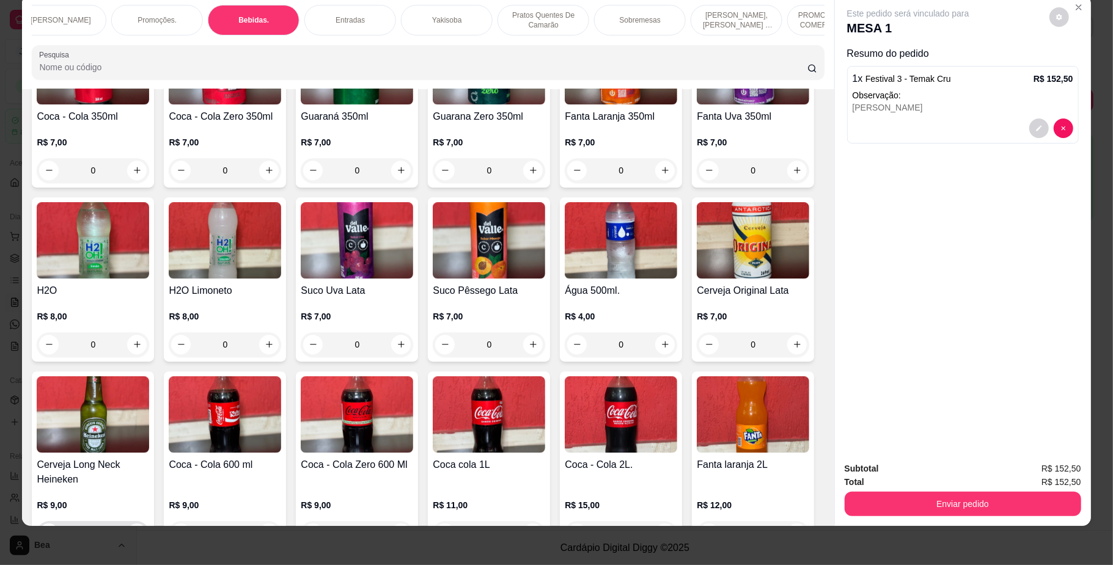
click at [142, 529] on icon "increase-product-quantity" at bounding box center [137, 533] width 9 height 9
click at [141, 529] on icon "increase-product-quantity" at bounding box center [136, 533] width 9 height 9
type input "2"
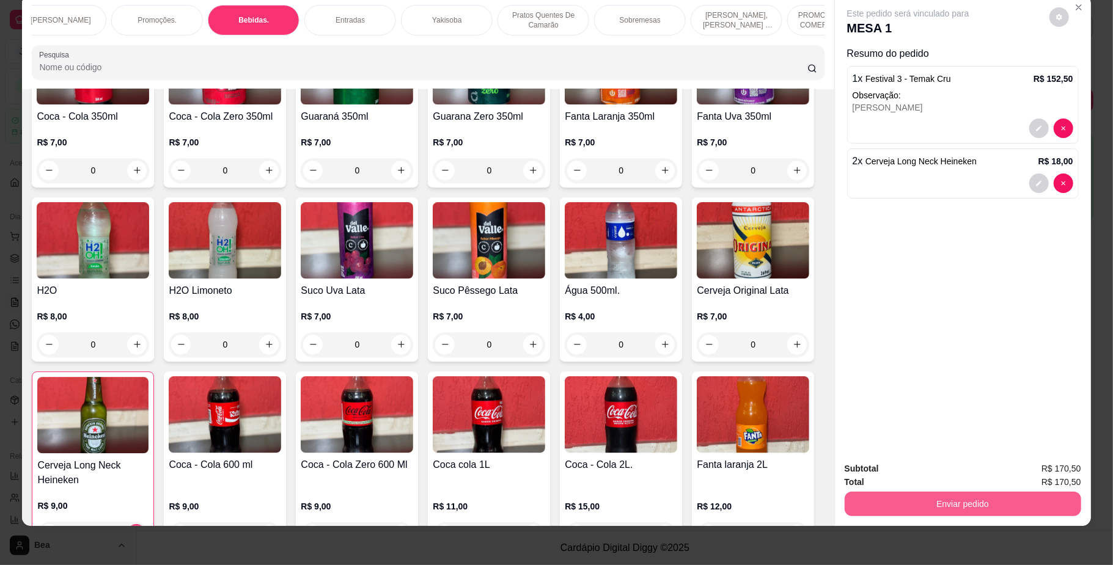
click at [885, 505] on button "Enviar pedido" at bounding box center [963, 504] width 236 height 24
click at [905, 471] on button "Não registrar e enviar pedido" at bounding box center [920, 474] width 123 height 23
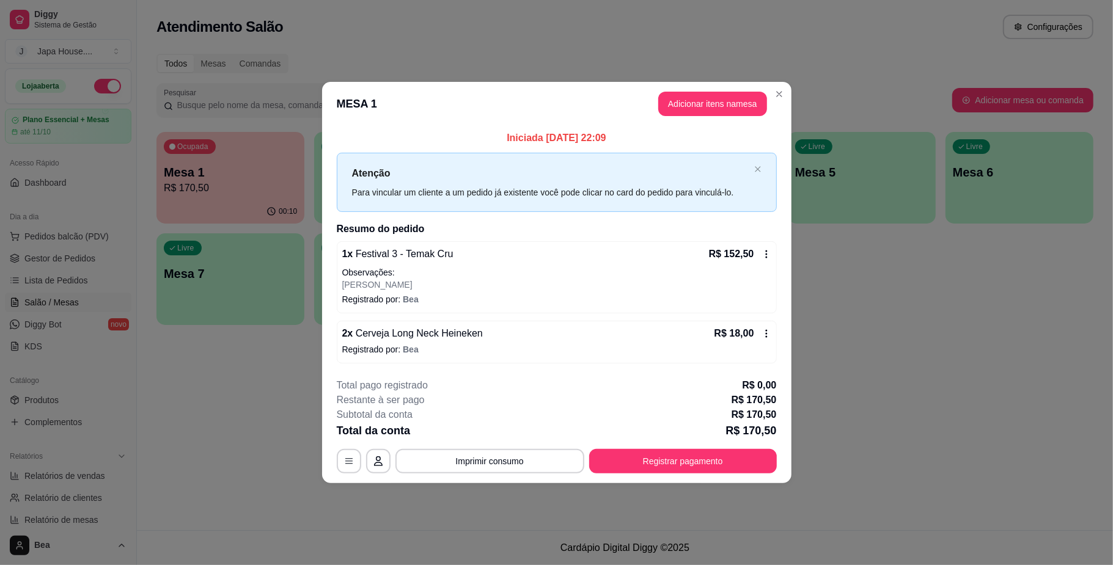
click at [262, 414] on div "**********" at bounding box center [556, 282] width 1113 height 565
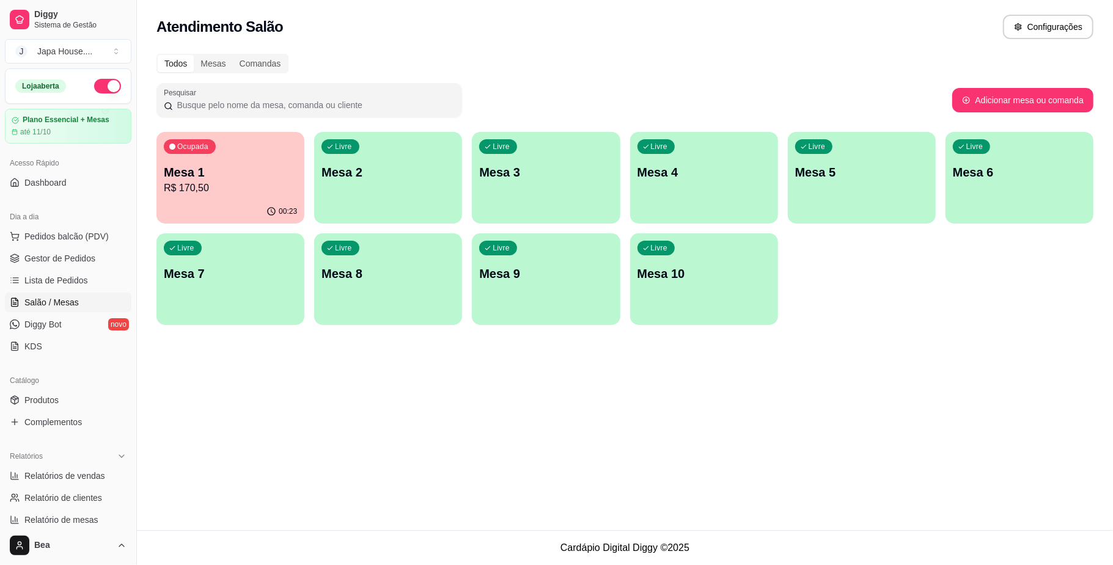
click at [81, 255] on span "Gestor de Pedidos" at bounding box center [59, 258] width 71 height 12
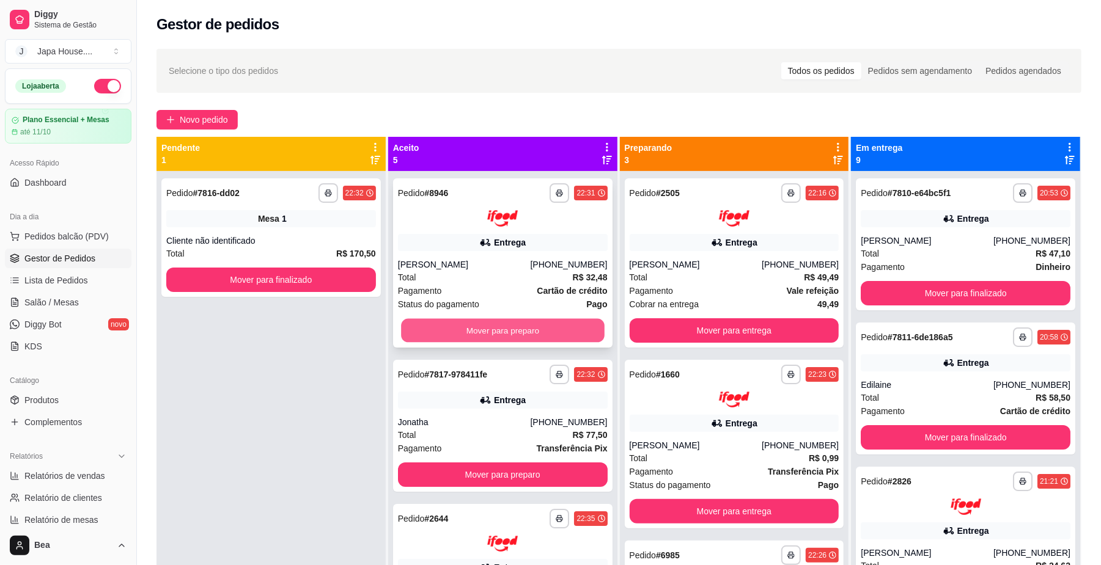
click at [534, 333] on button "Mover para preparo" at bounding box center [502, 330] width 203 height 24
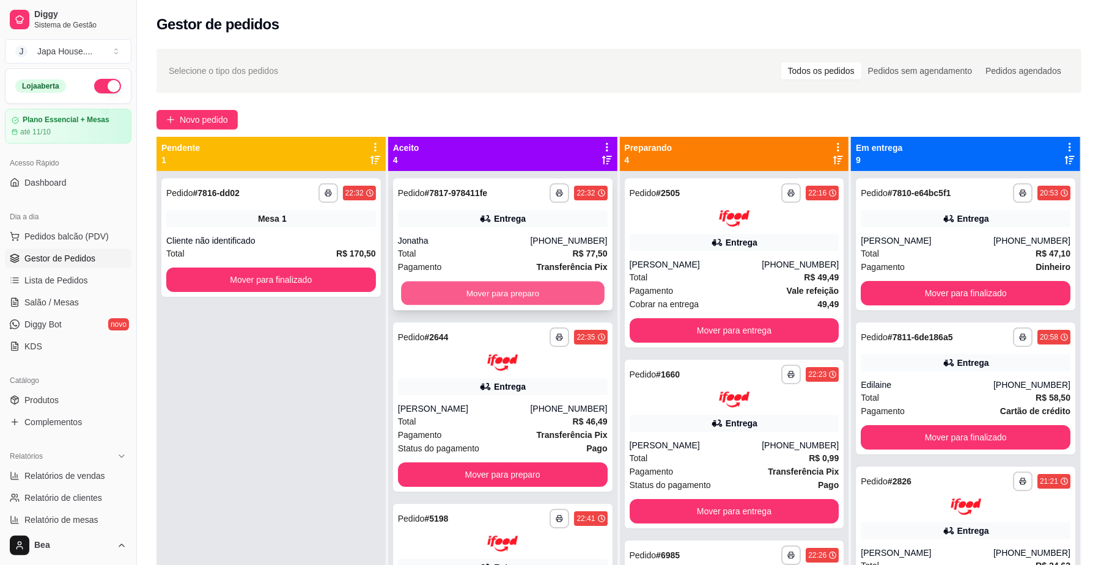
click at [524, 293] on button "Mover para preparo" at bounding box center [502, 294] width 203 height 24
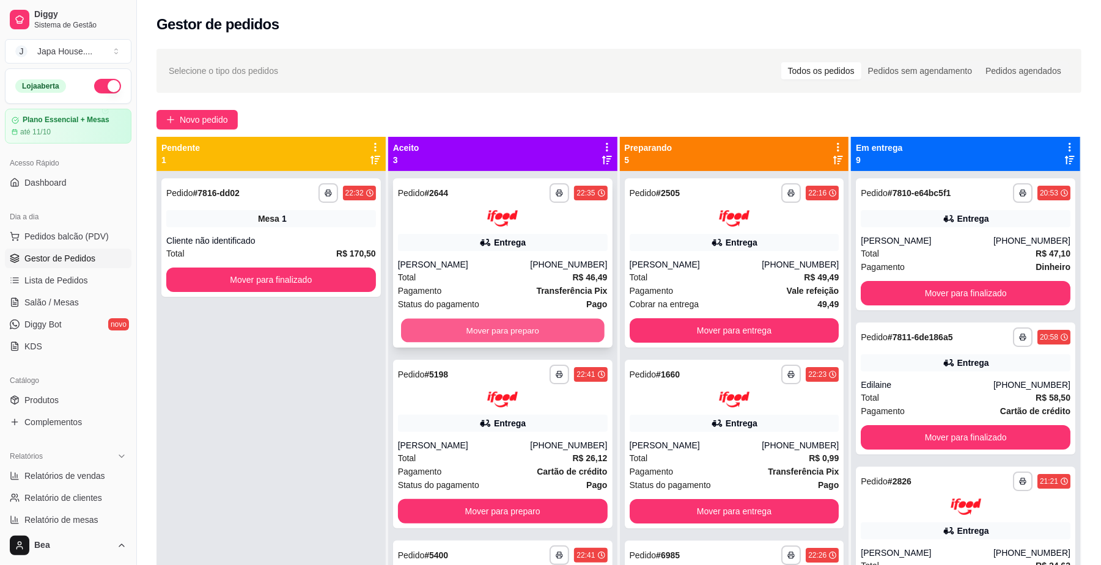
click at [527, 329] on button "Mover para preparo" at bounding box center [502, 330] width 203 height 24
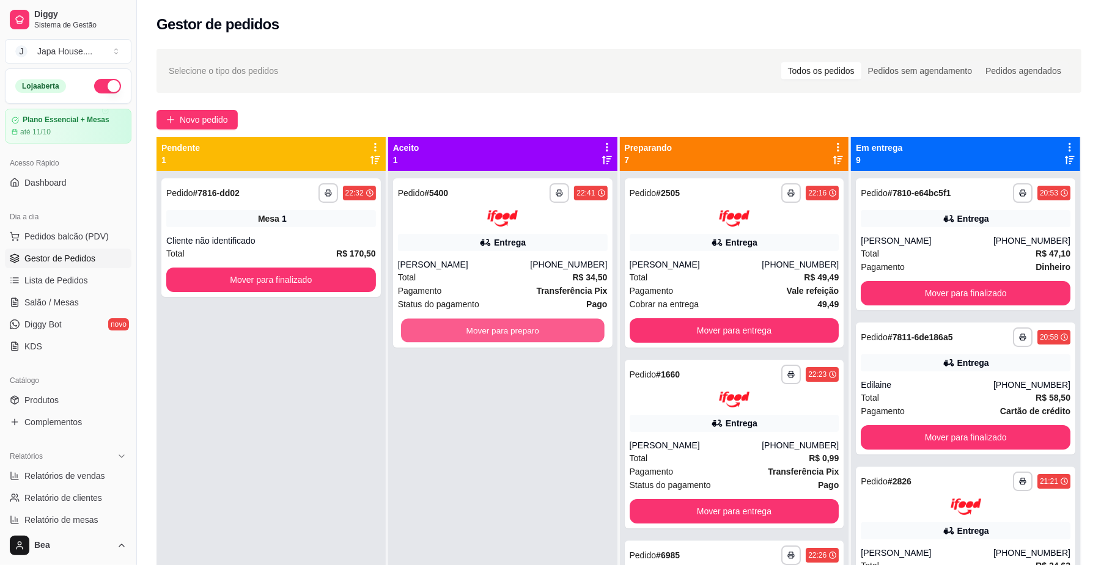
click at [527, 329] on button "Mover para preparo" at bounding box center [502, 330] width 203 height 24
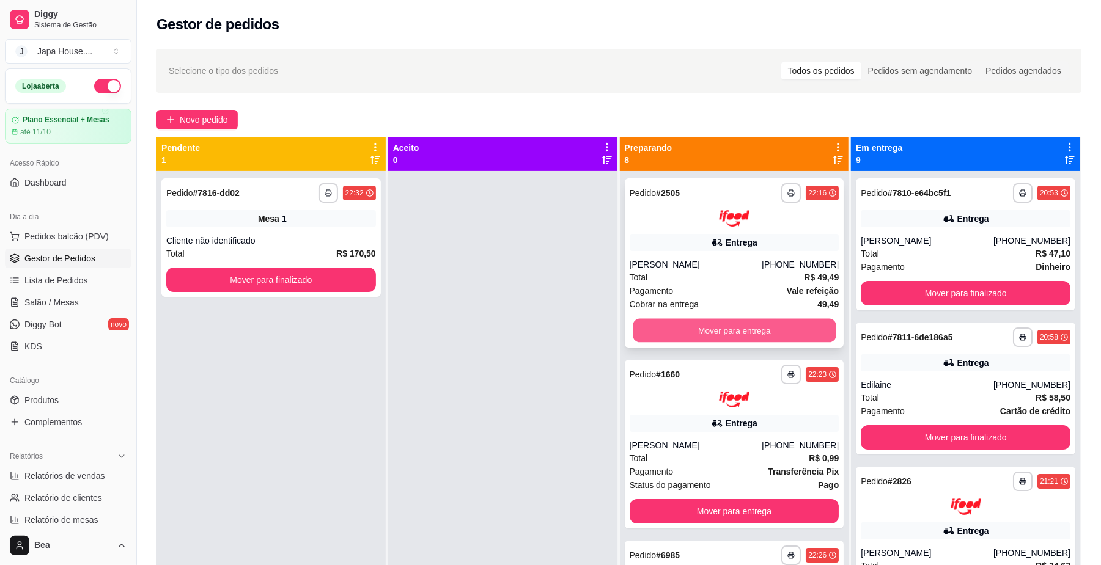
click at [662, 328] on button "Mover para entrega" at bounding box center [733, 330] width 203 height 24
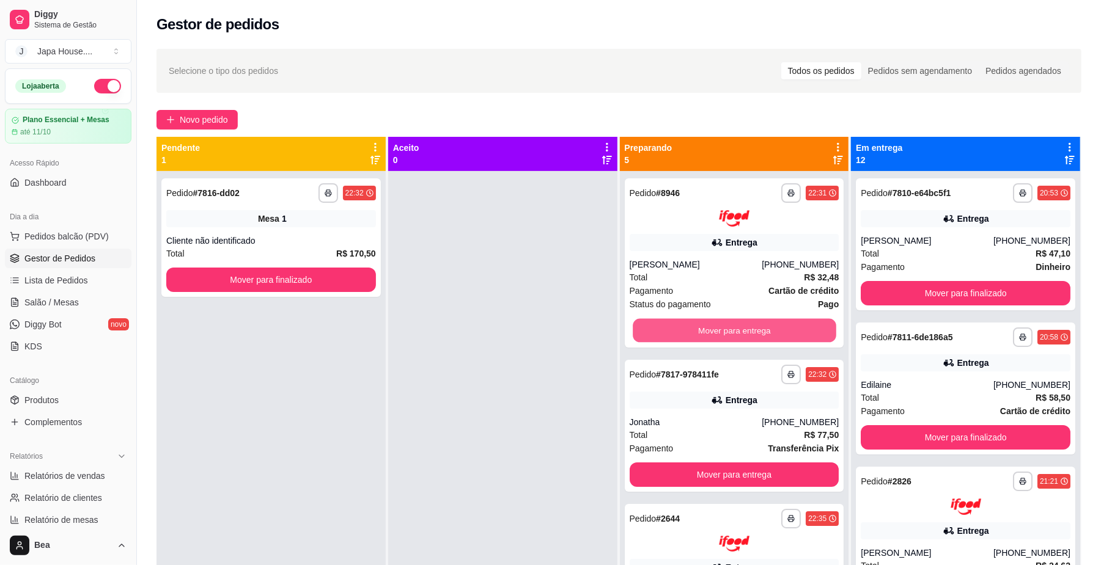
click at [662, 328] on button "Mover para entrega" at bounding box center [733, 330] width 203 height 24
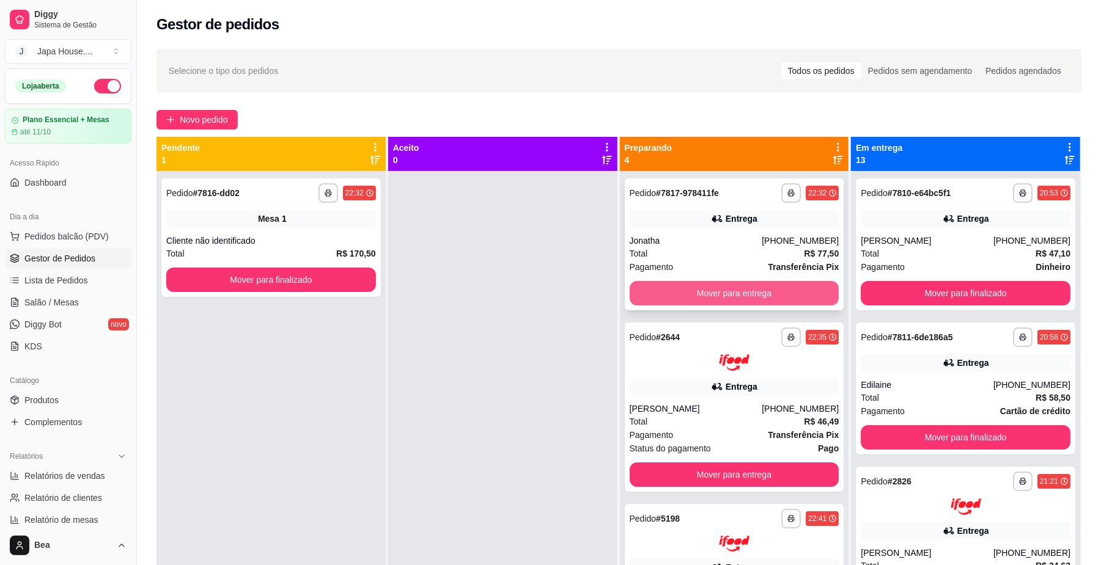
click at [660, 290] on button "Mover para entrega" at bounding box center [734, 293] width 210 height 24
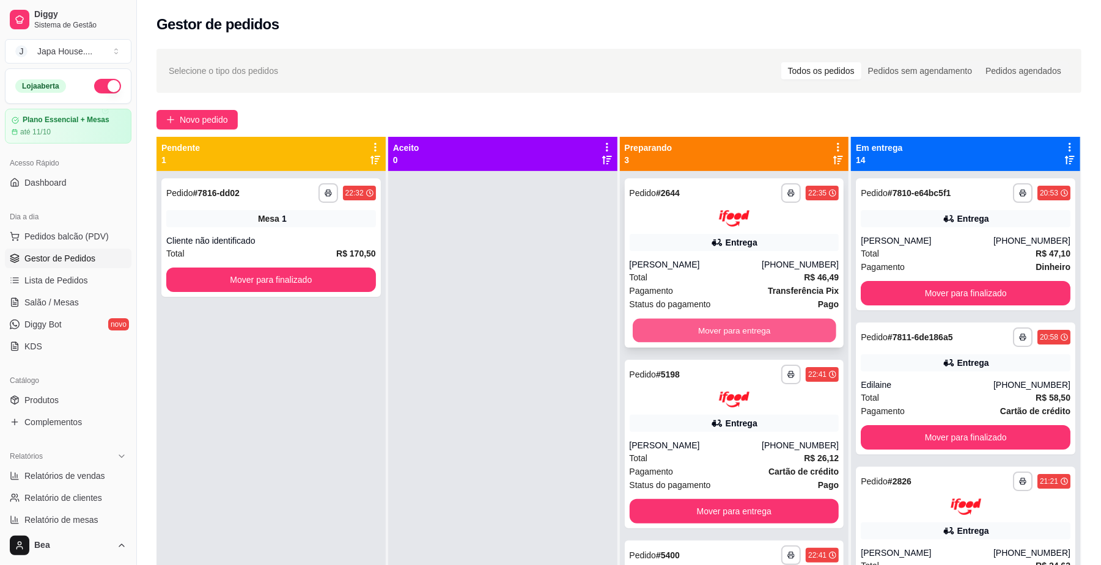
click at [668, 325] on button "Mover para entrega" at bounding box center [733, 330] width 203 height 24
click at [666, 332] on button "Mover para entrega" at bounding box center [733, 330] width 203 height 24
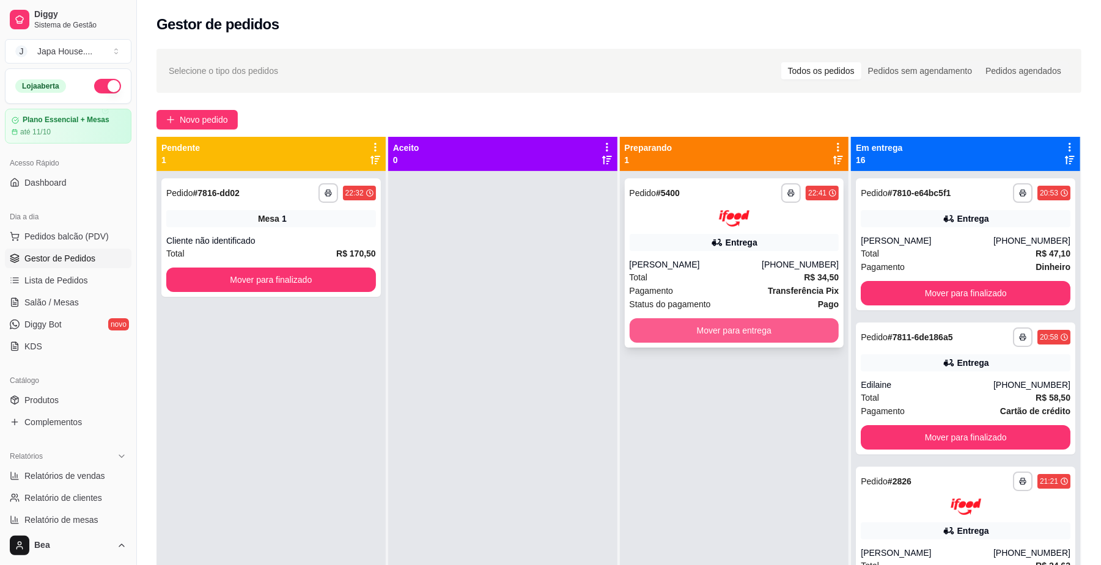
click at [664, 328] on button "Mover para entrega" at bounding box center [734, 330] width 210 height 24
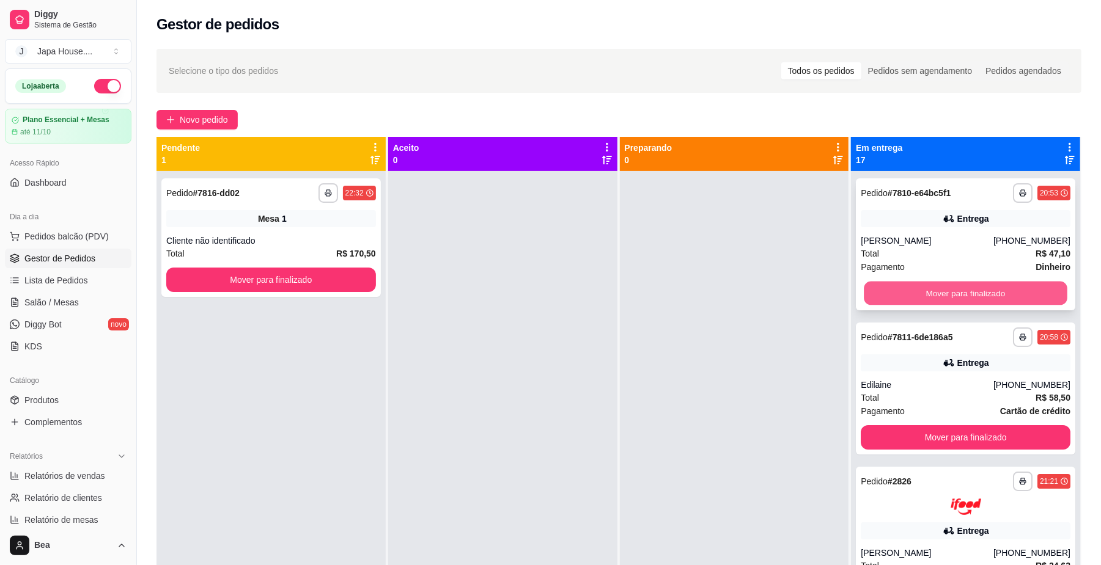
click at [925, 289] on button "Mover para finalizado" at bounding box center [964, 294] width 203 height 24
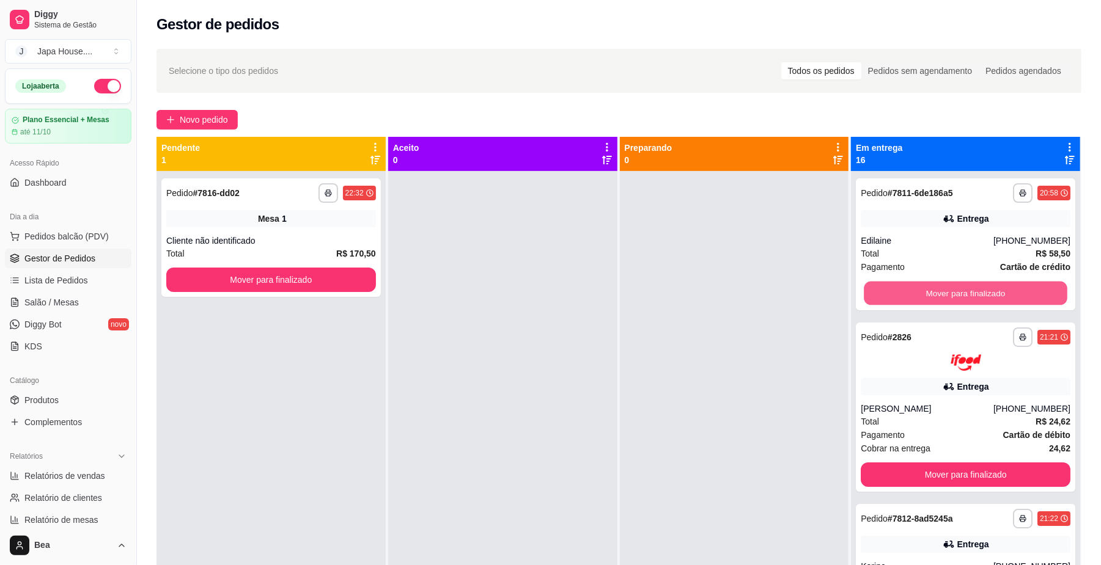
click at [925, 289] on button "Mover para finalizado" at bounding box center [964, 294] width 203 height 24
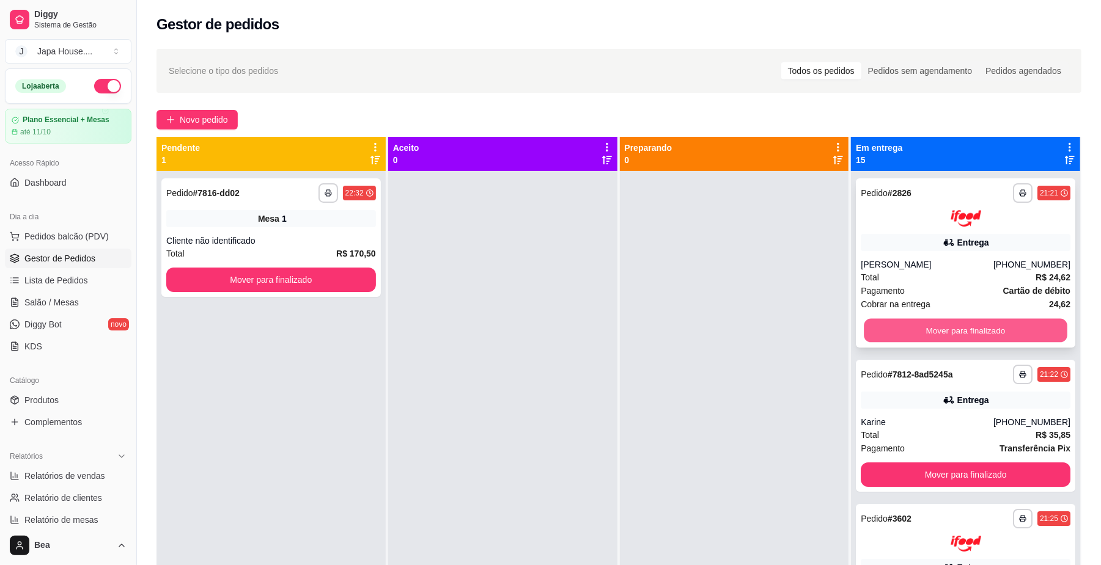
click at [933, 330] on button "Mover para finalizado" at bounding box center [964, 330] width 203 height 24
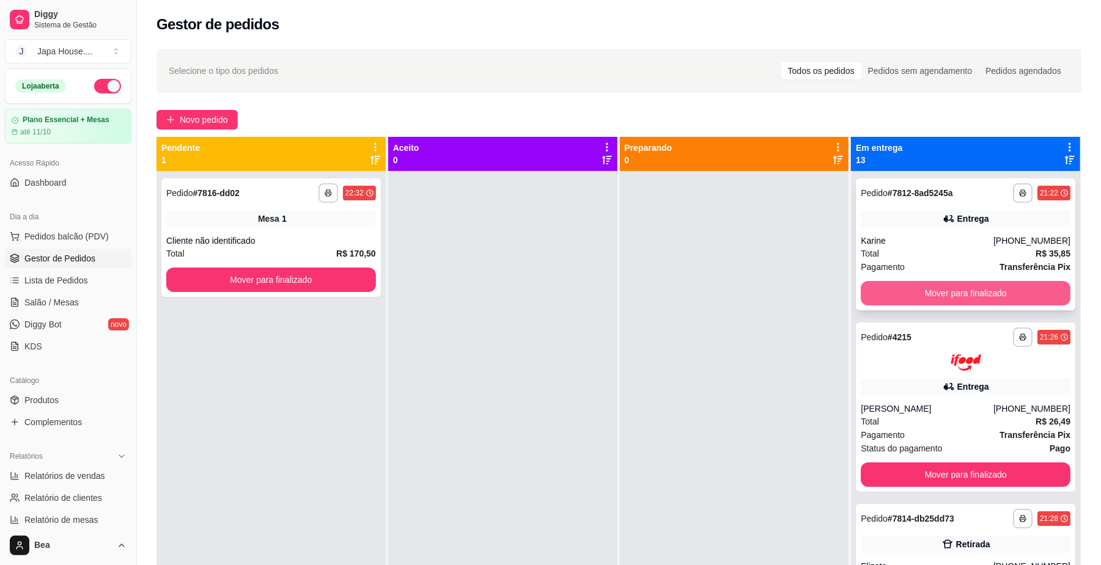
click at [911, 295] on button "Mover para finalizado" at bounding box center [965, 293] width 210 height 24
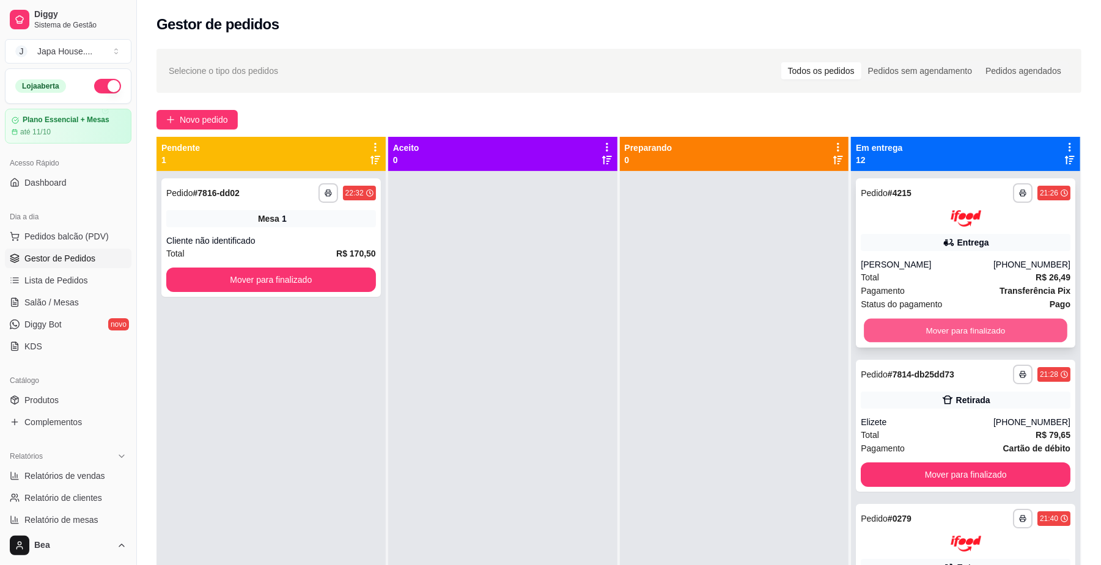
click at [917, 323] on button "Mover para finalizado" at bounding box center [964, 330] width 203 height 24
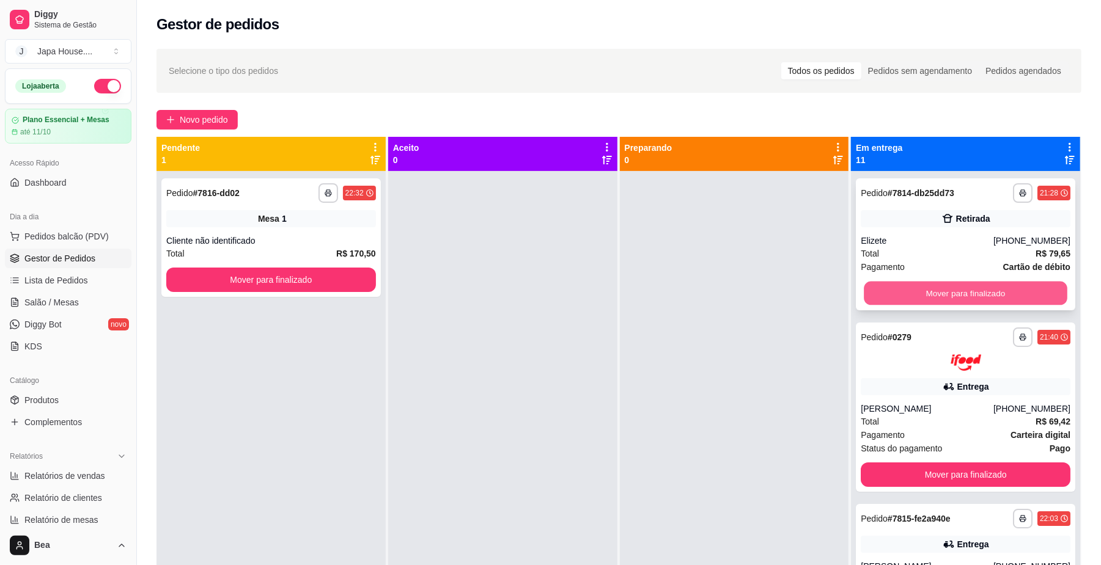
click at [912, 296] on button "Mover para finalizado" at bounding box center [964, 294] width 203 height 24
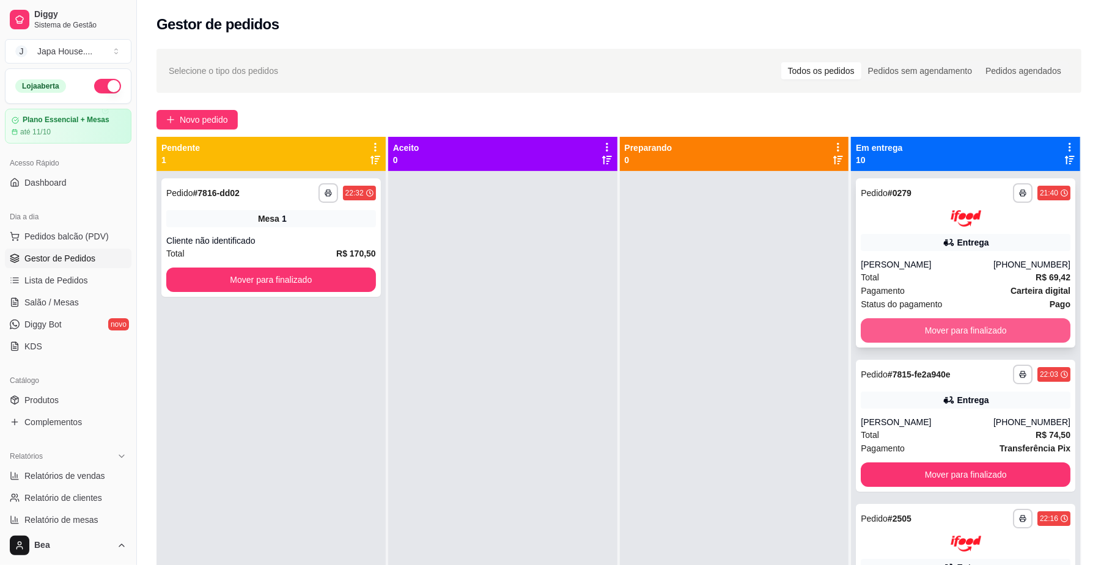
click at [912, 323] on button "Mover para finalizado" at bounding box center [965, 330] width 210 height 24
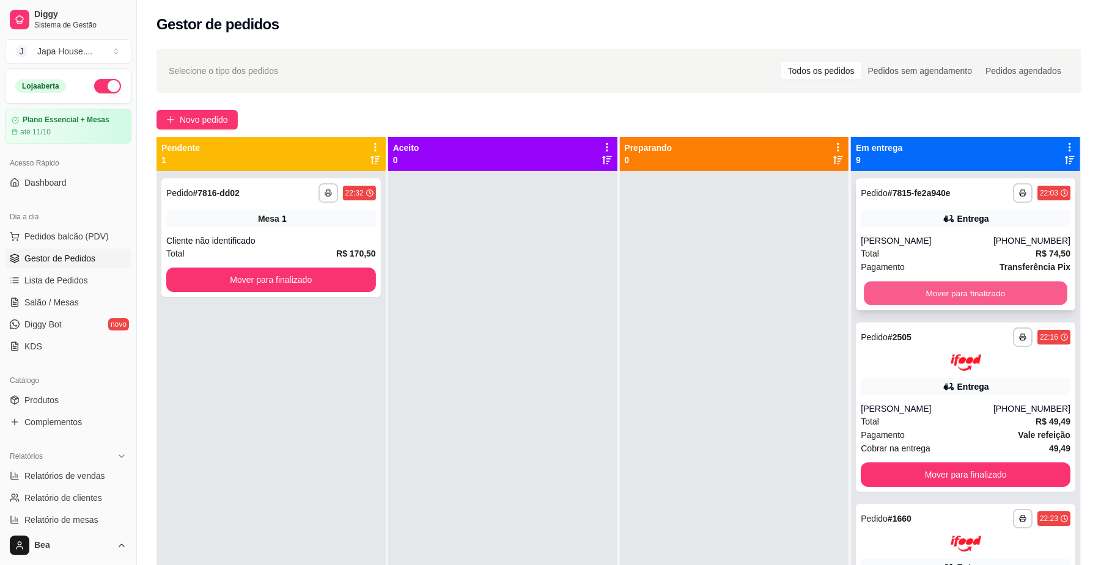
click at [914, 292] on button "Mover para finalizado" at bounding box center [964, 294] width 203 height 24
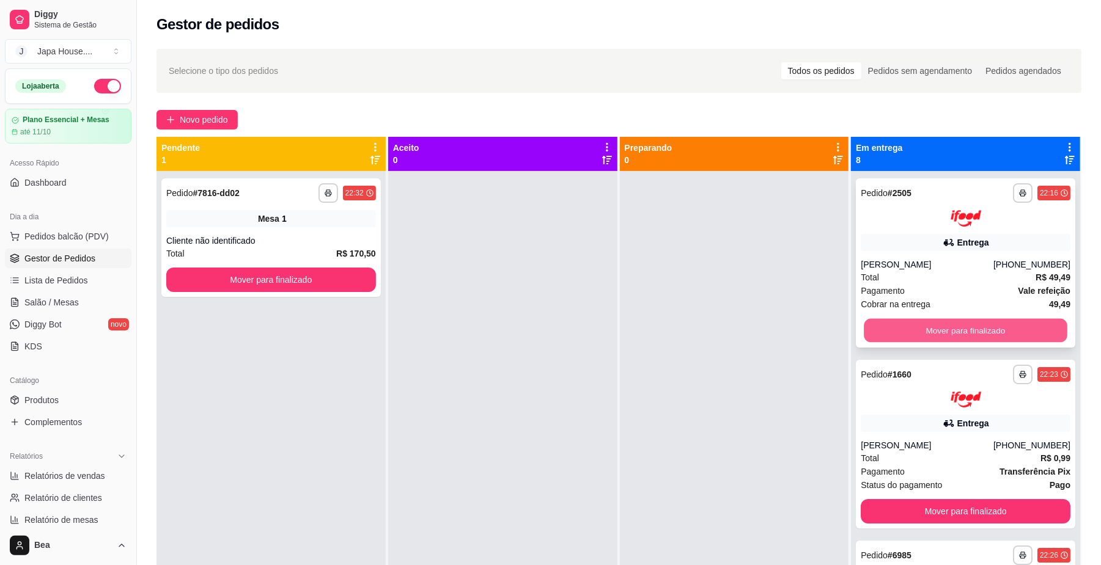
click at [915, 326] on button "Mover para finalizado" at bounding box center [964, 330] width 203 height 24
click at [915, 326] on button "Mover para finalizado" at bounding box center [965, 330] width 210 height 24
click at [915, 326] on button "Mover para finalizado" at bounding box center [964, 330] width 203 height 24
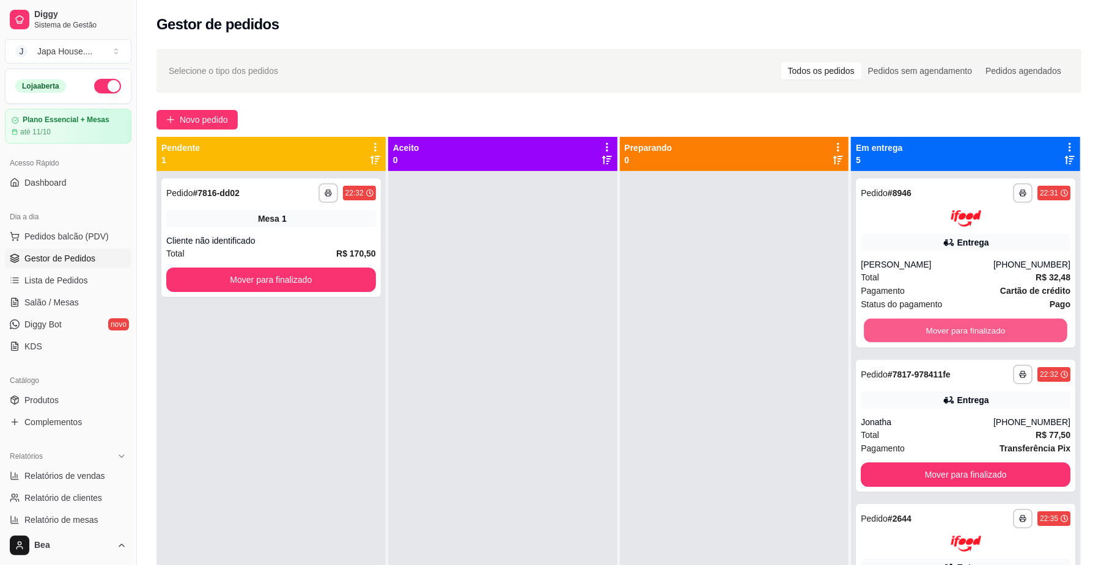
click at [915, 326] on button "Mover para finalizado" at bounding box center [964, 330] width 203 height 24
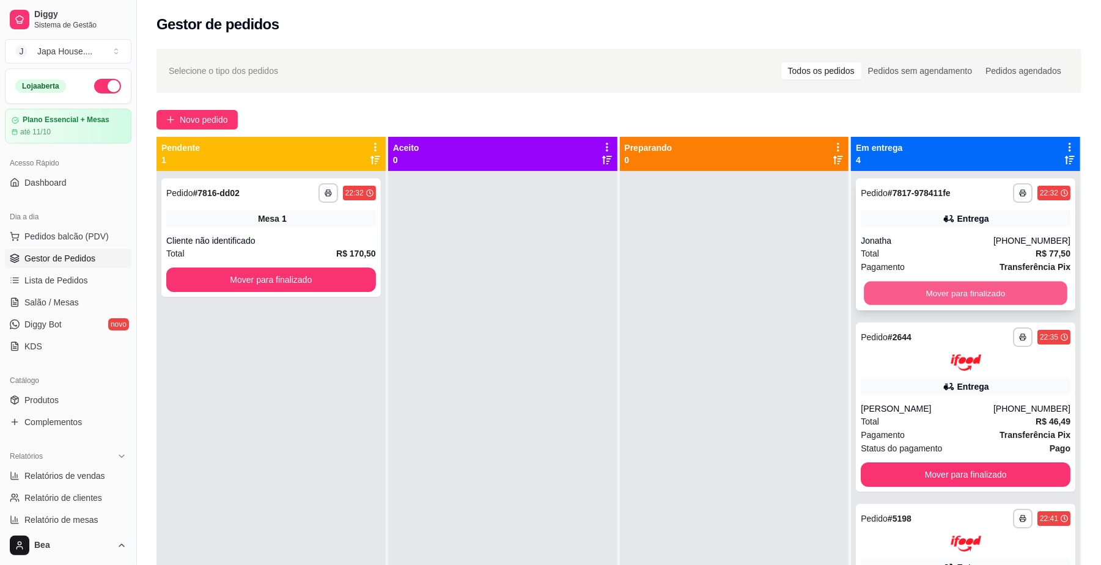
click at [924, 289] on button "Mover para finalizado" at bounding box center [964, 294] width 203 height 24
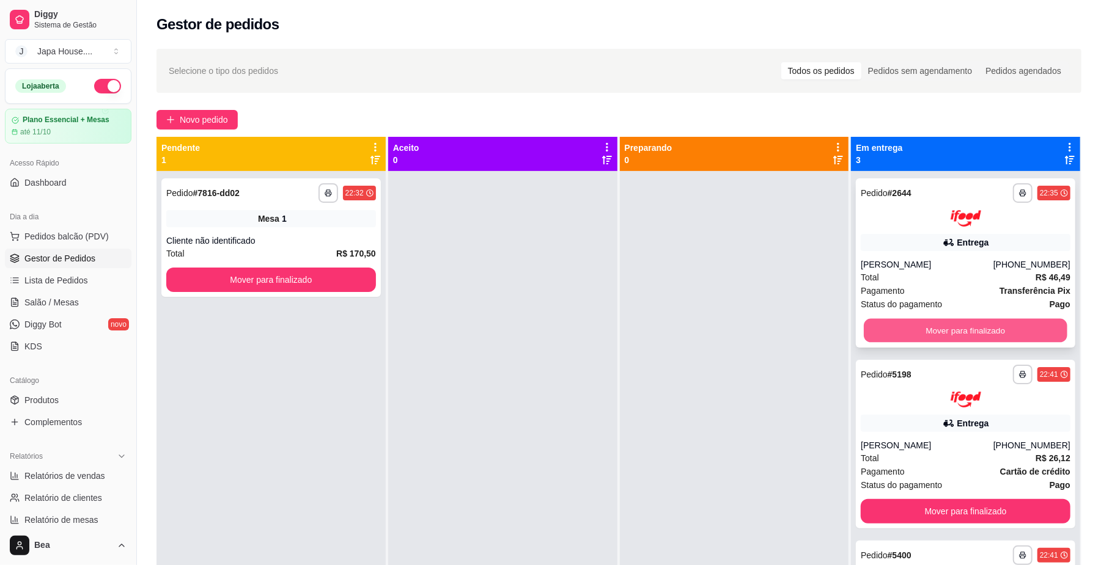
click at [939, 335] on button "Mover para finalizado" at bounding box center [964, 330] width 203 height 24
click at [953, 326] on button "Mover para finalizado" at bounding box center [964, 330] width 203 height 24
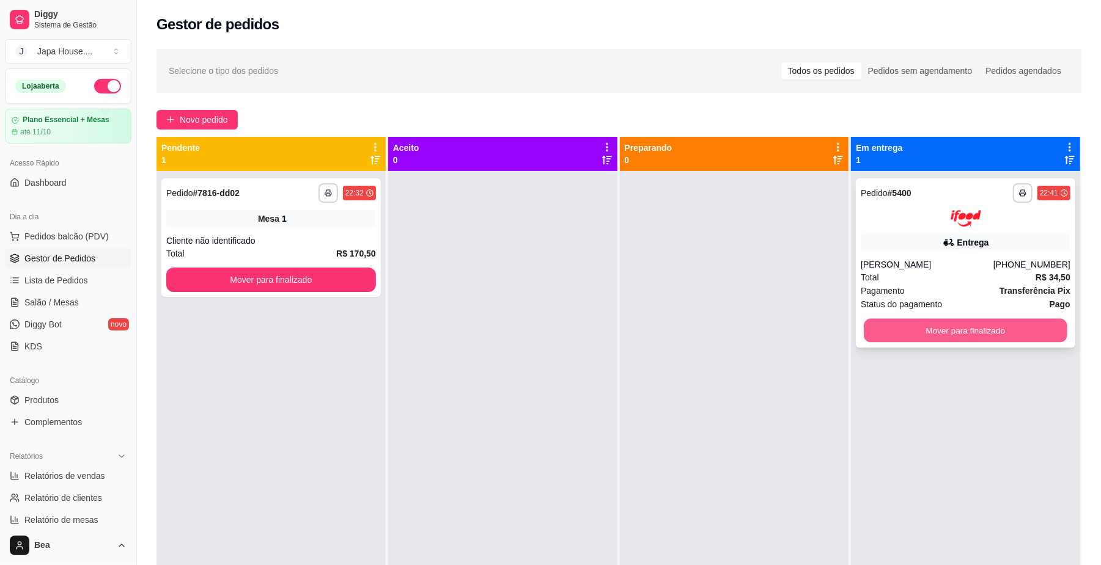
click at [967, 323] on button "Mover para finalizado" at bounding box center [964, 330] width 203 height 24
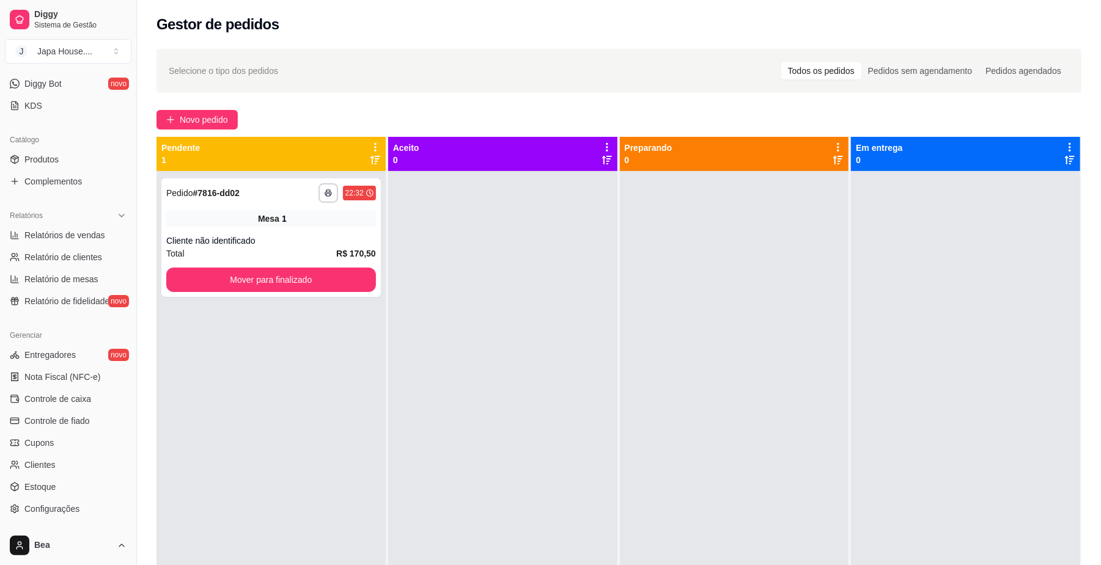
scroll to position [314, 0]
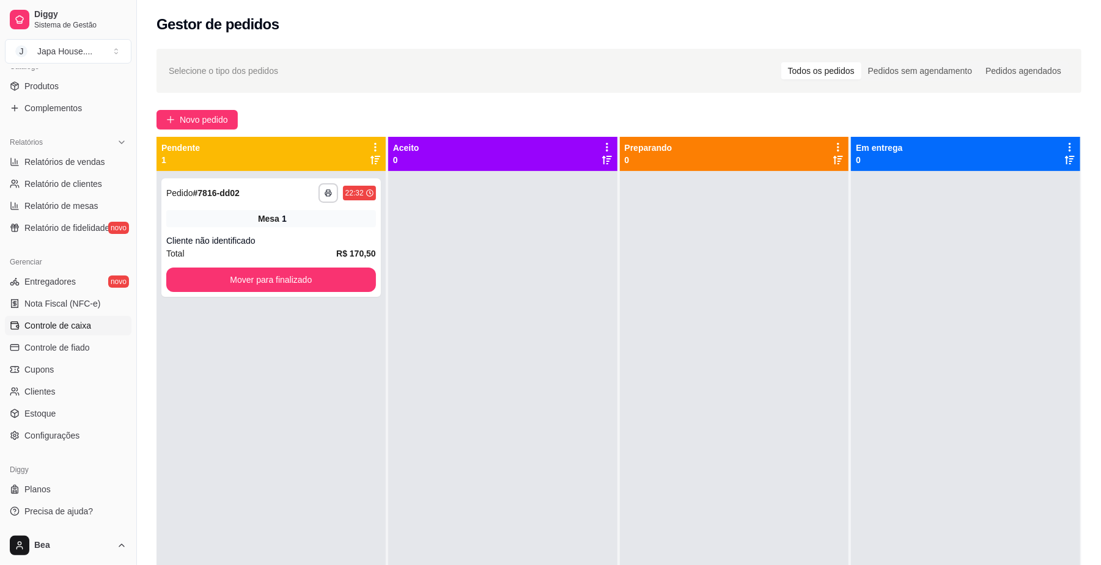
click at [86, 329] on span "Controle de caixa" at bounding box center [57, 326] width 67 height 12
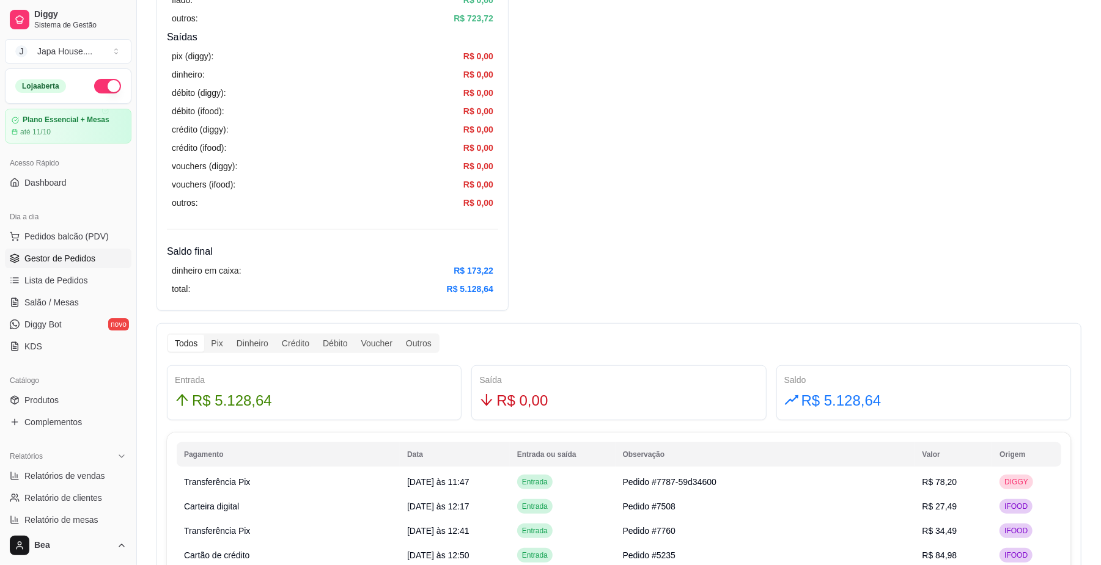
click at [89, 260] on span "Gestor de Pedidos" at bounding box center [59, 258] width 71 height 12
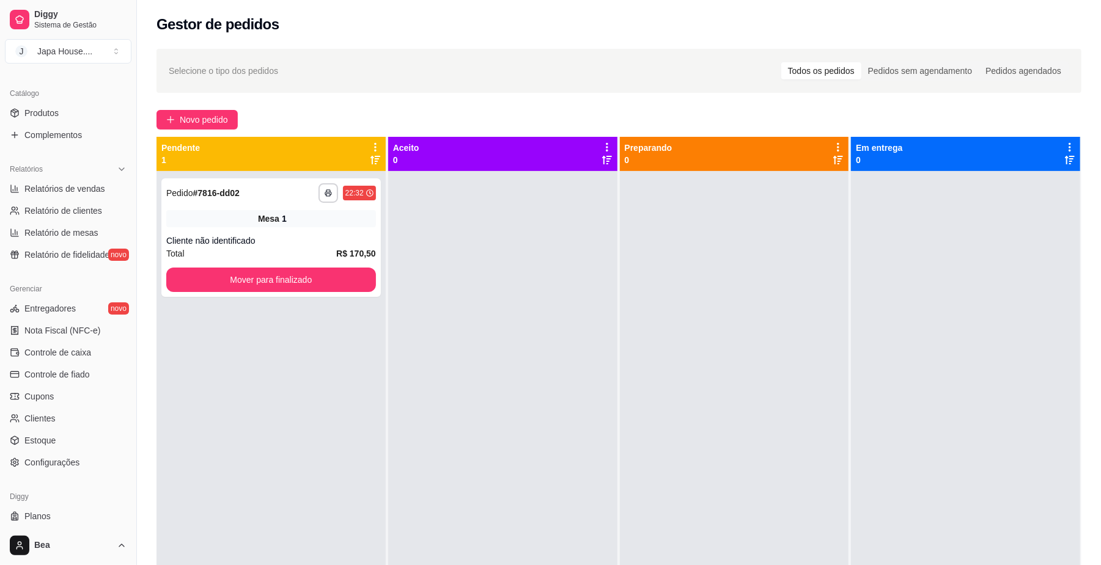
scroll to position [314, 0]
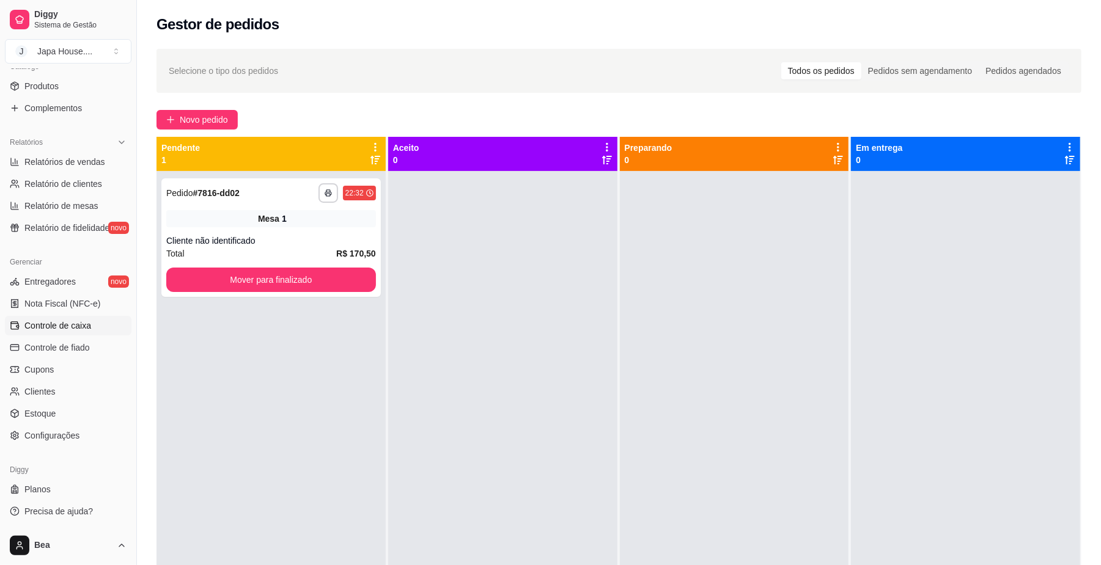
click at [89, 328] on span "Controle de caixa" at bounding box center [57, 326] width 67 height 12
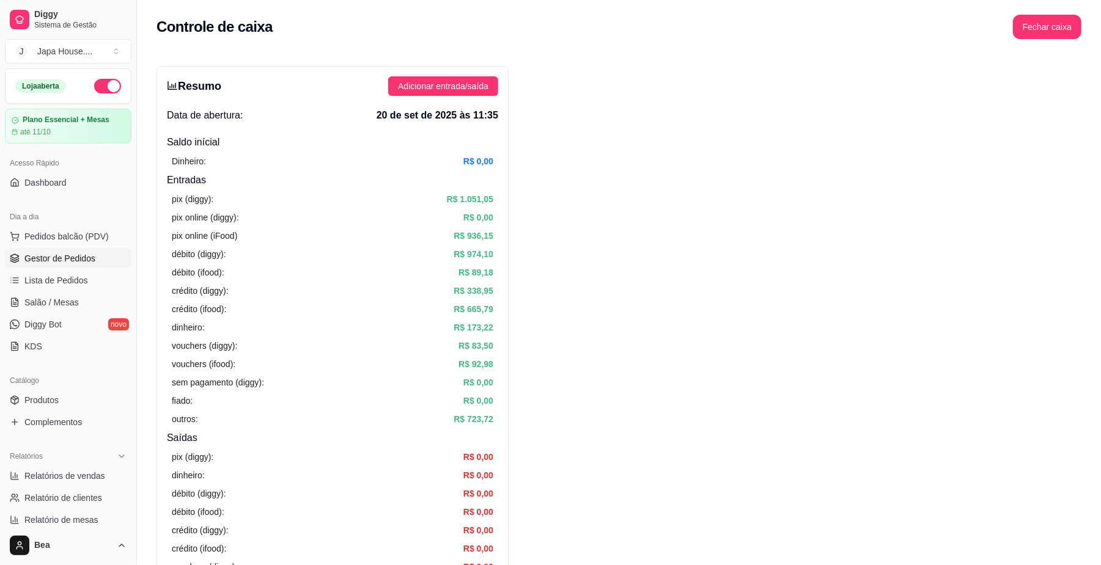
click at [105, 265] on link "Gestor de Pedidos" at bounding box center [68, 259] width 126 height 20
